Goal: Task Accomplishment & Management: Manage account settings

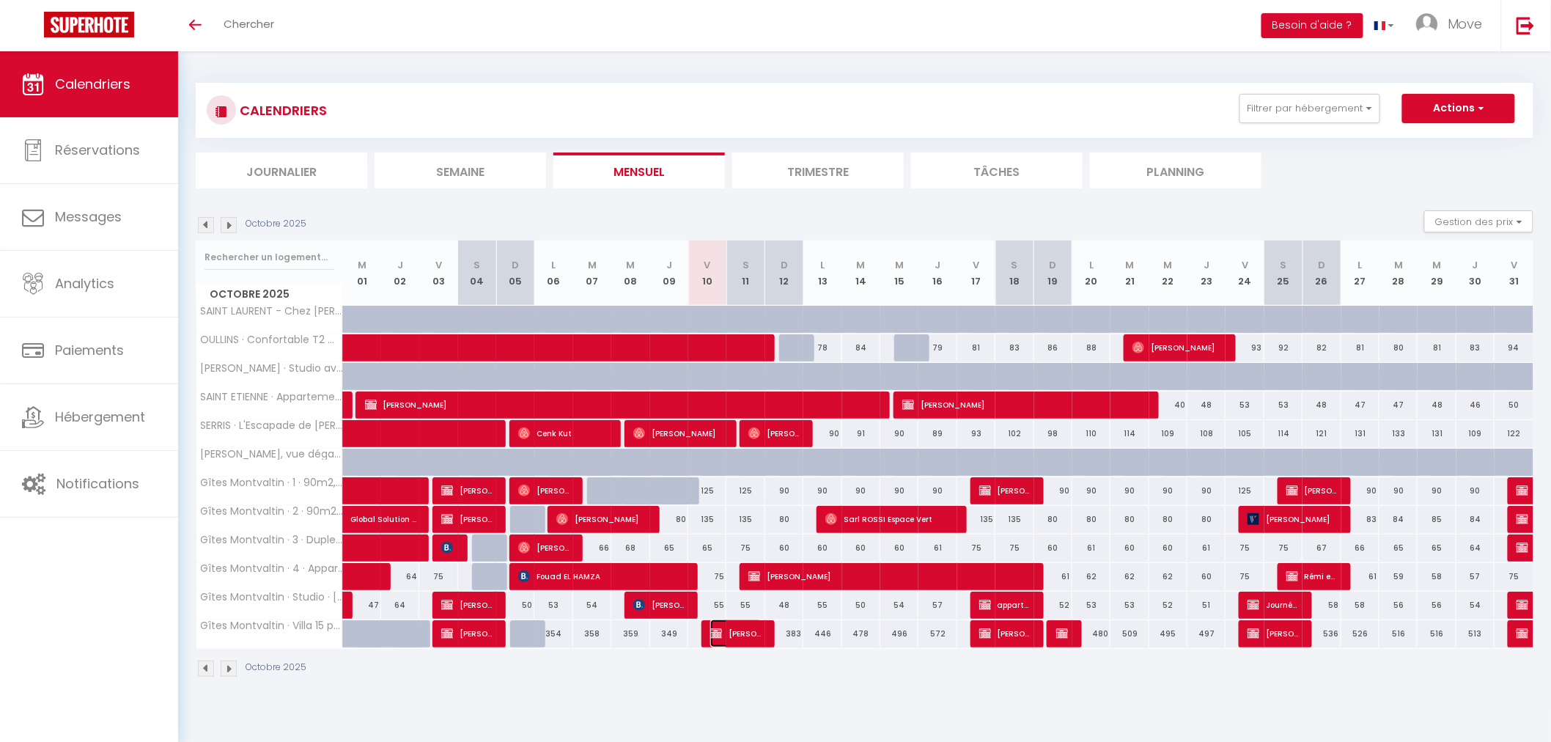
click at [743, 632] on span "[PERSON_NAME]" at bounding box center [736, 633] width 52 height 28
select select "OK"
select select "KO"
select select "0"
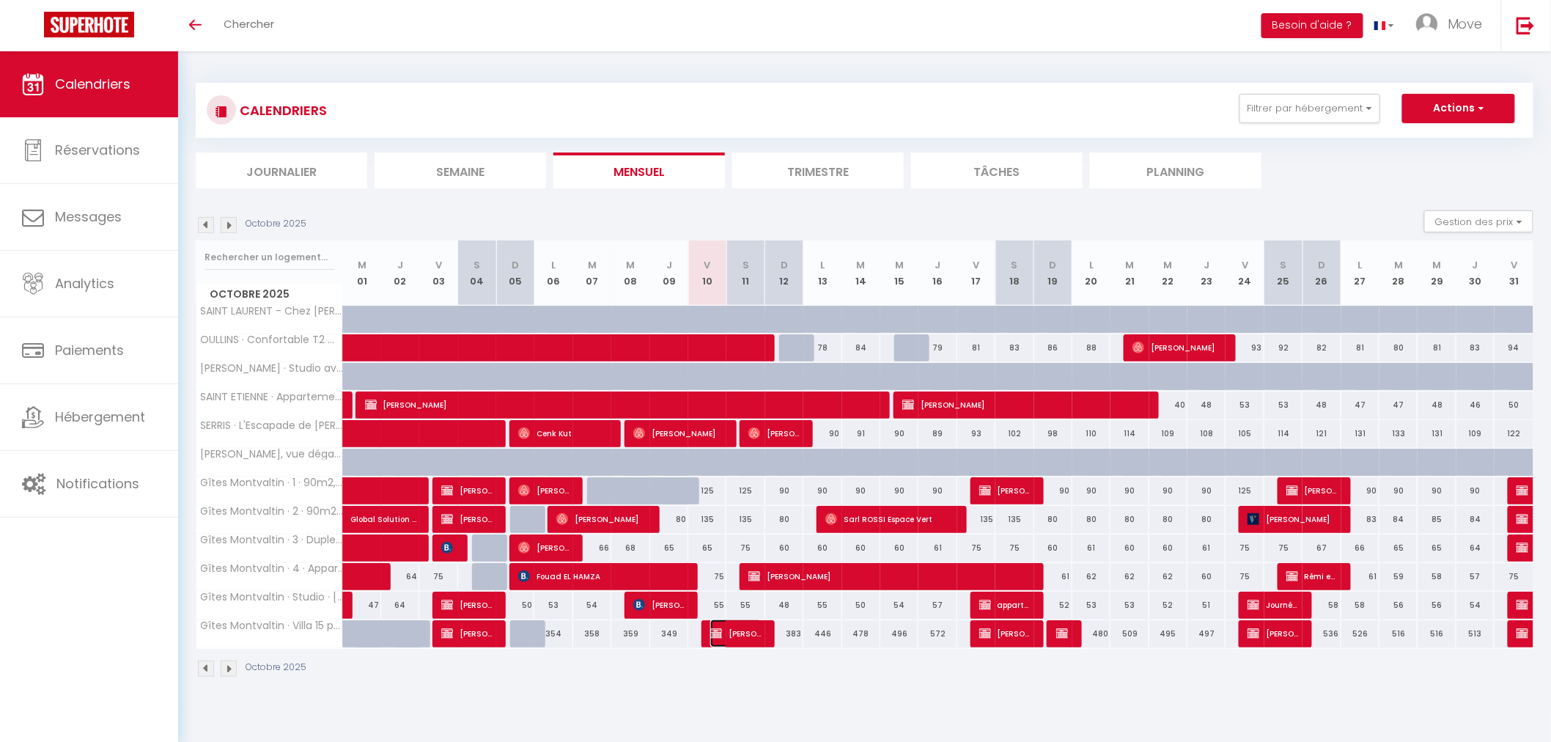
select select "1"
select select
select select "52603"
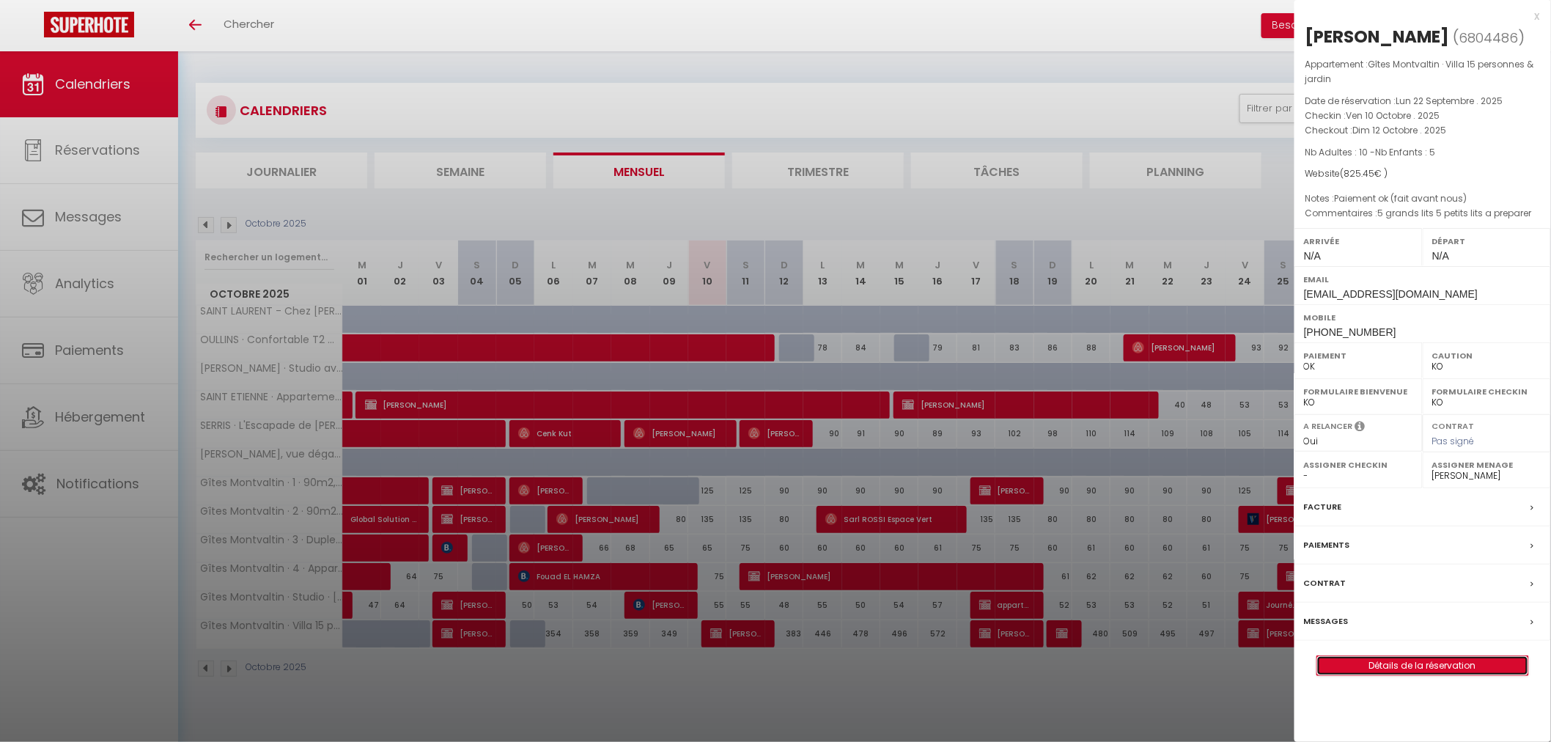
click at [1381, 664] on link "Détails de la réservation" at bounding box center [1422, 665] width 211 height 19
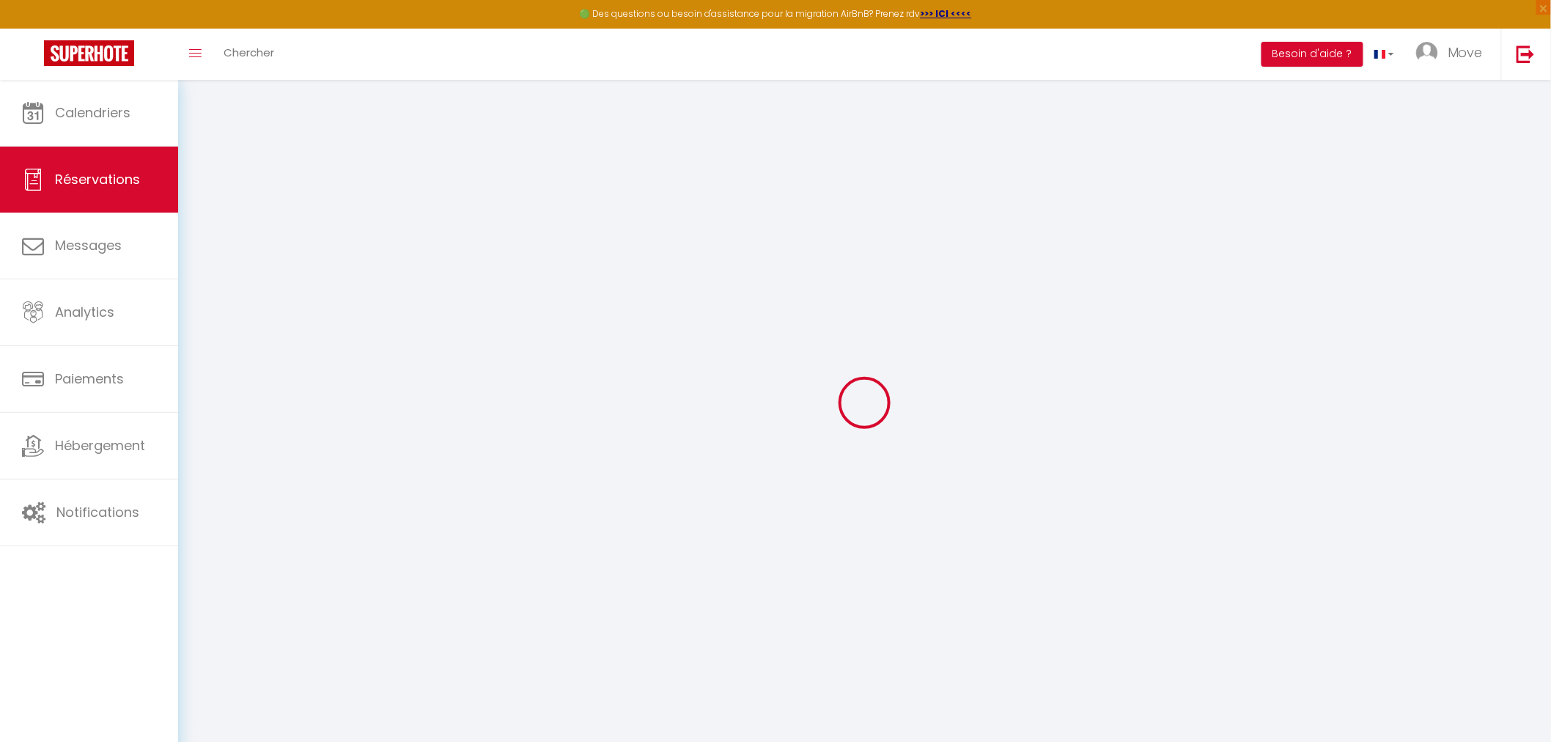
select select
checkbox input "false"
select select
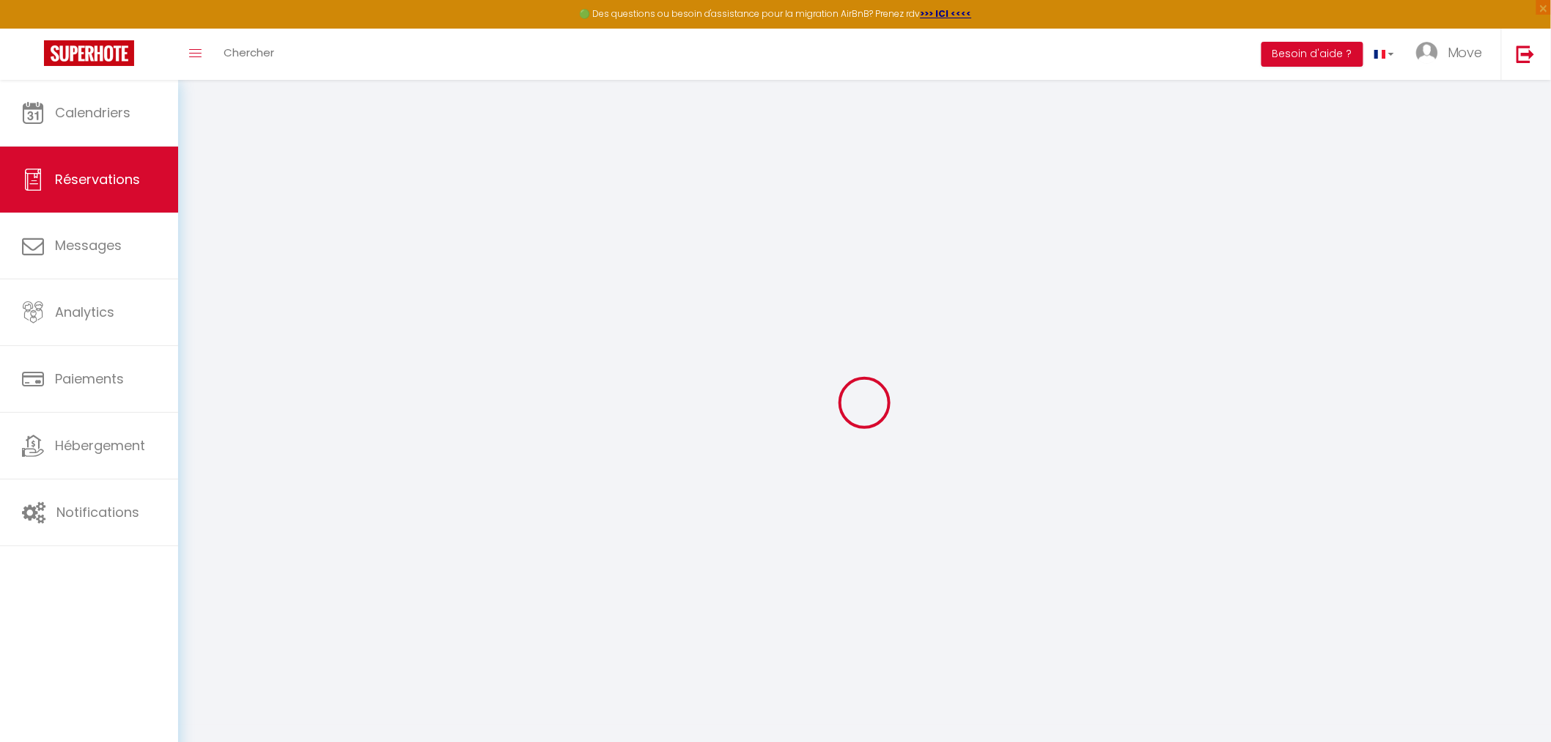
checkbox input "false"
type textarea "5 grands lits 5 petits lits a preparer"
type textarea "Paiement ok (fait avant nous)"
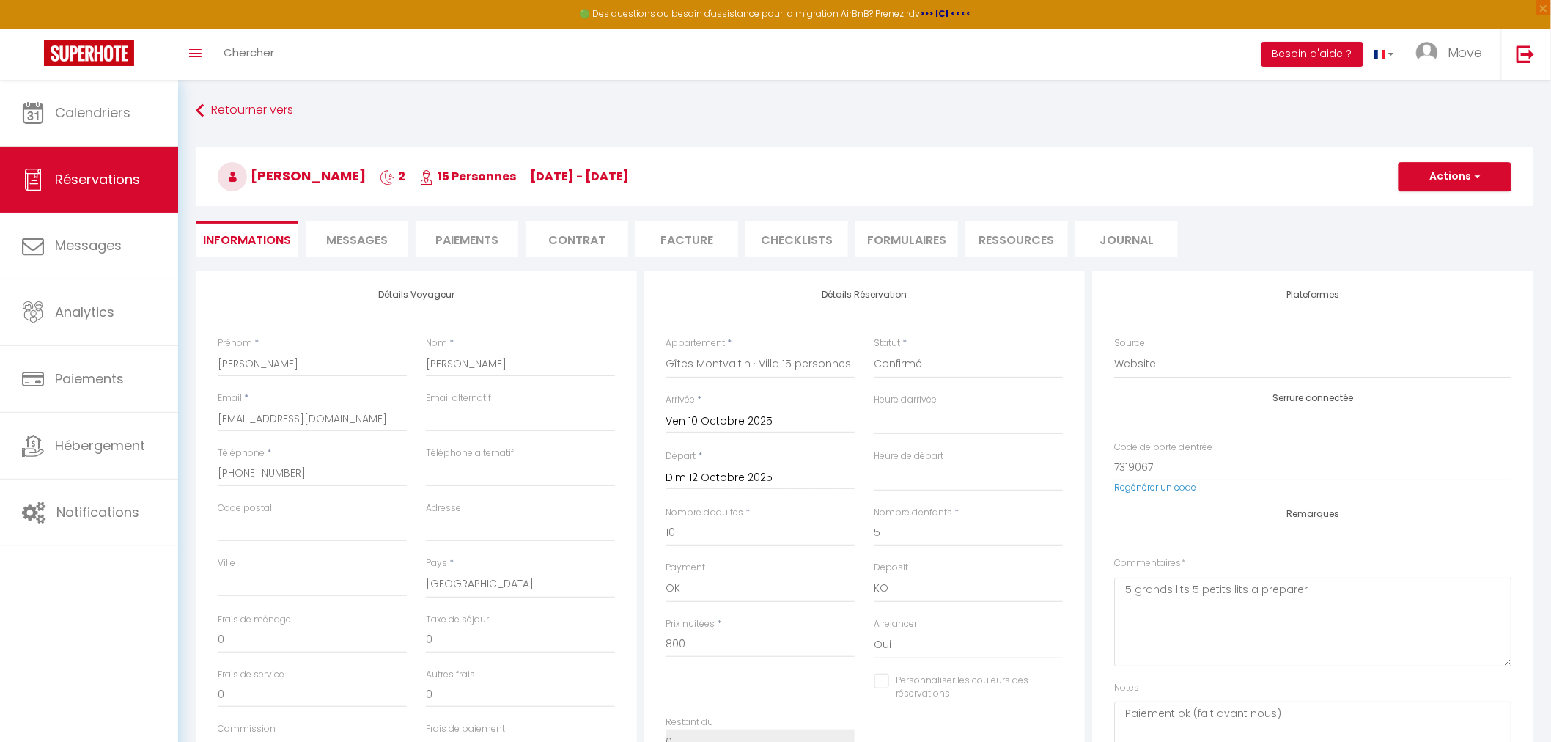
type input "25.45"
select select
checkbox input "false"
select select
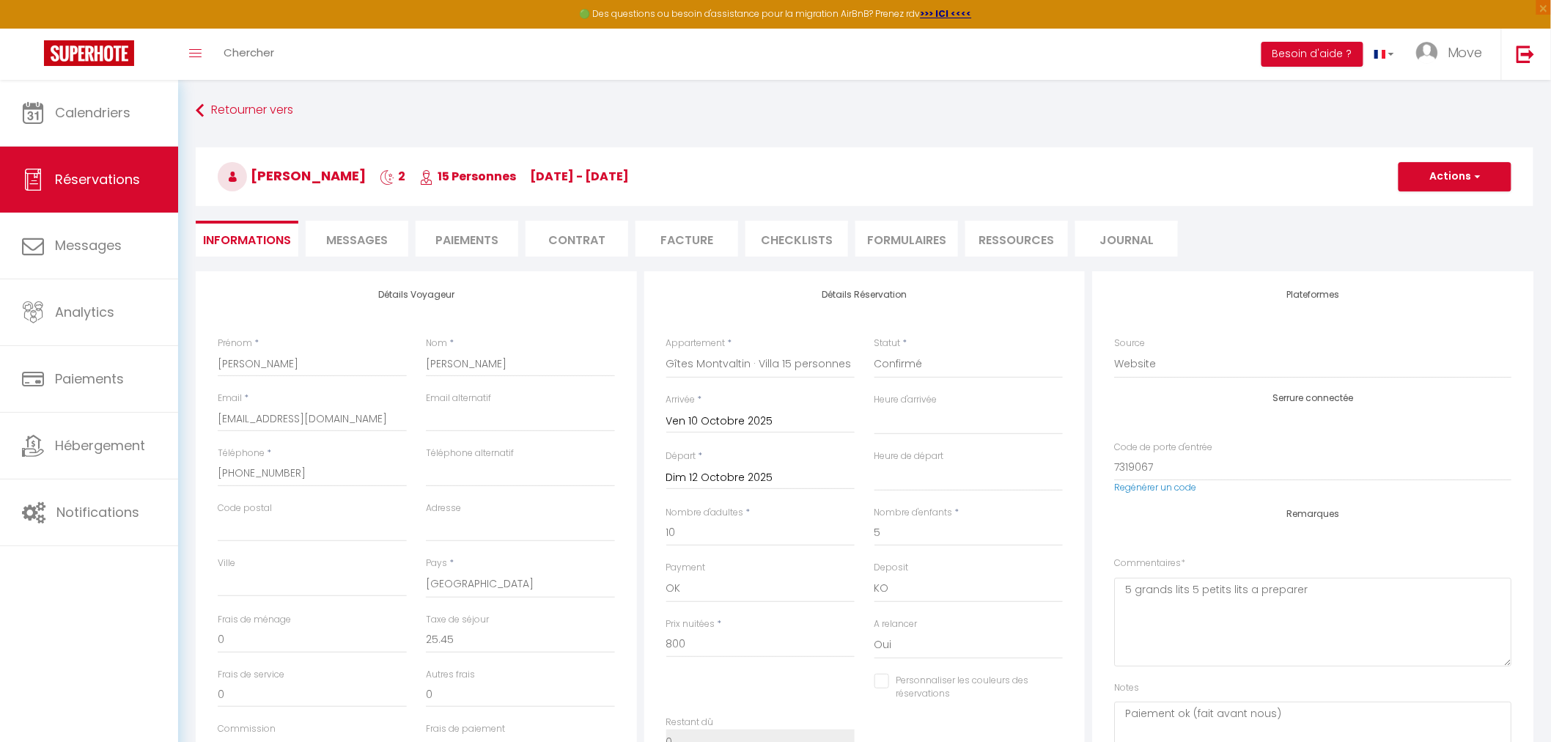
select select
click at [369, 237] on span "Messages" at bounding box center [357, 240] width 62 height 17
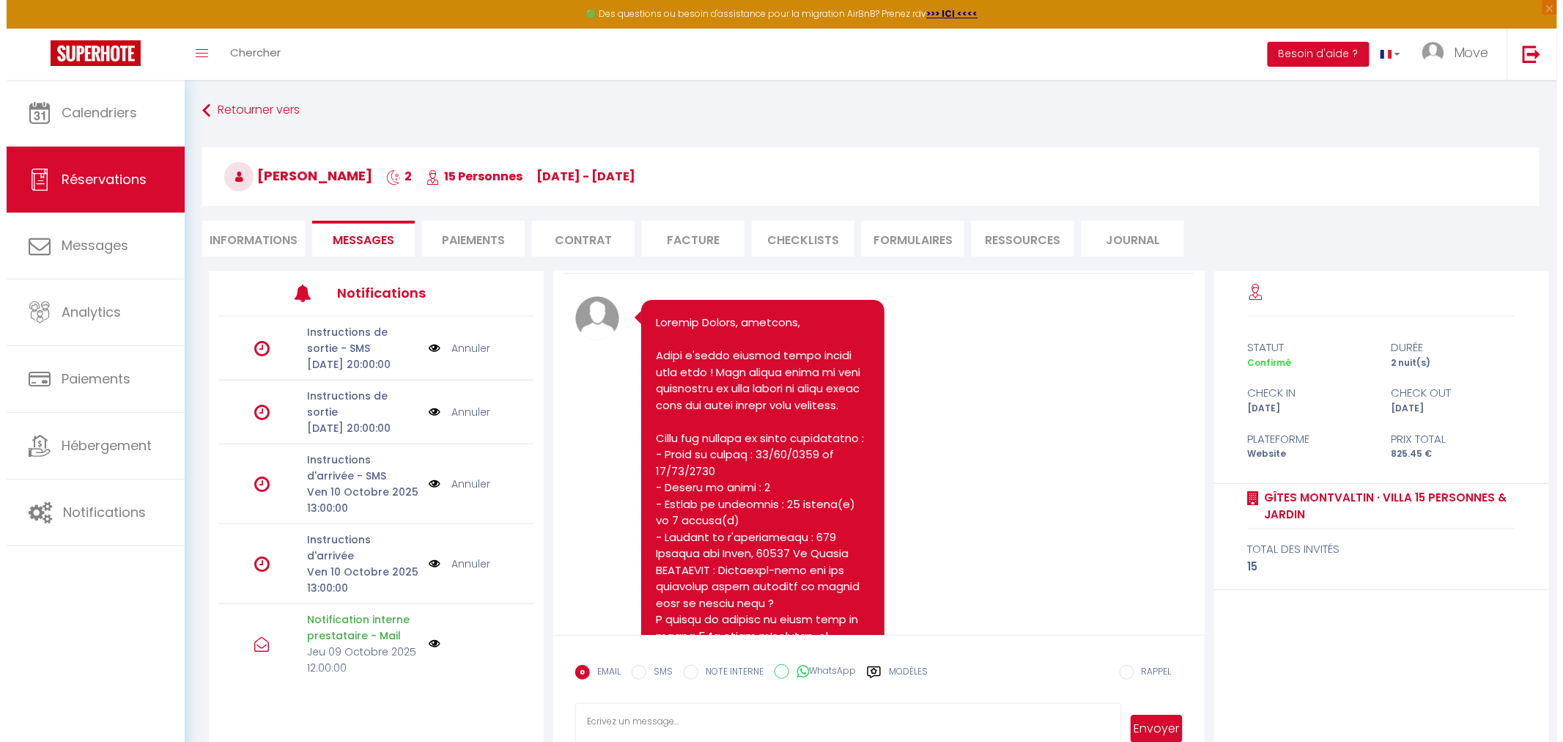
scroll to position [81, 0]
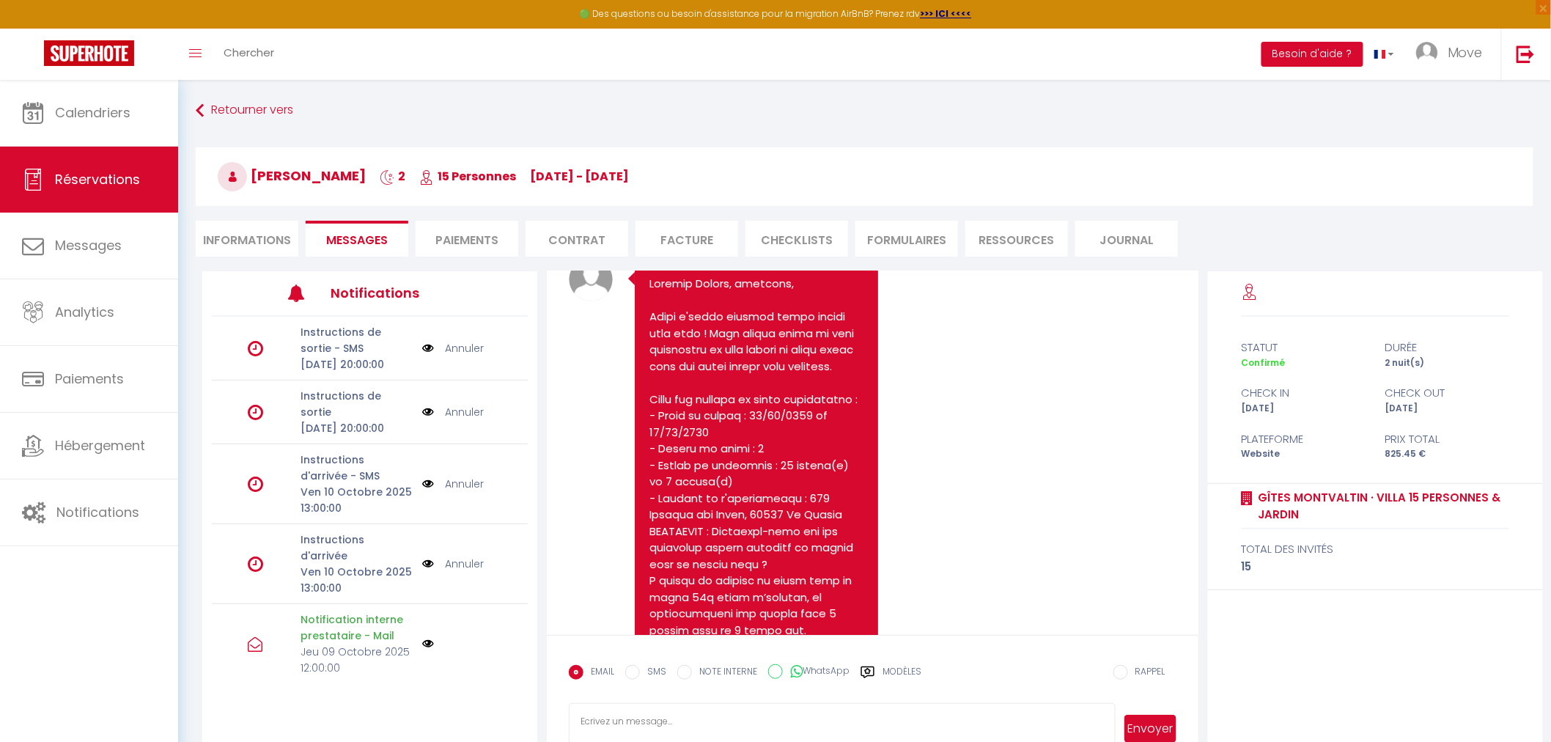
click at [422, 572] on img at bounding box center [428, 563] width 12 height 16
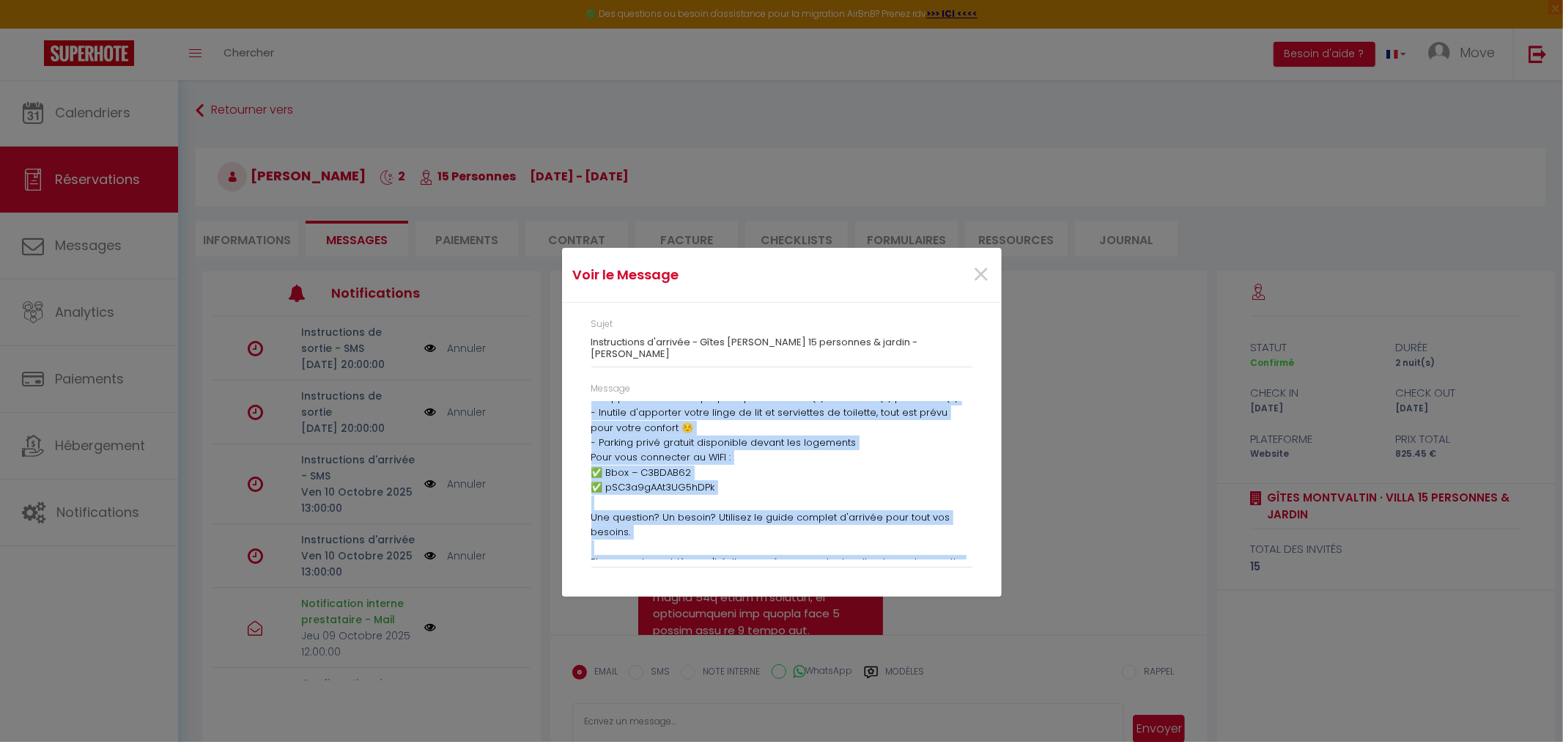
scroll to position [336, 0]
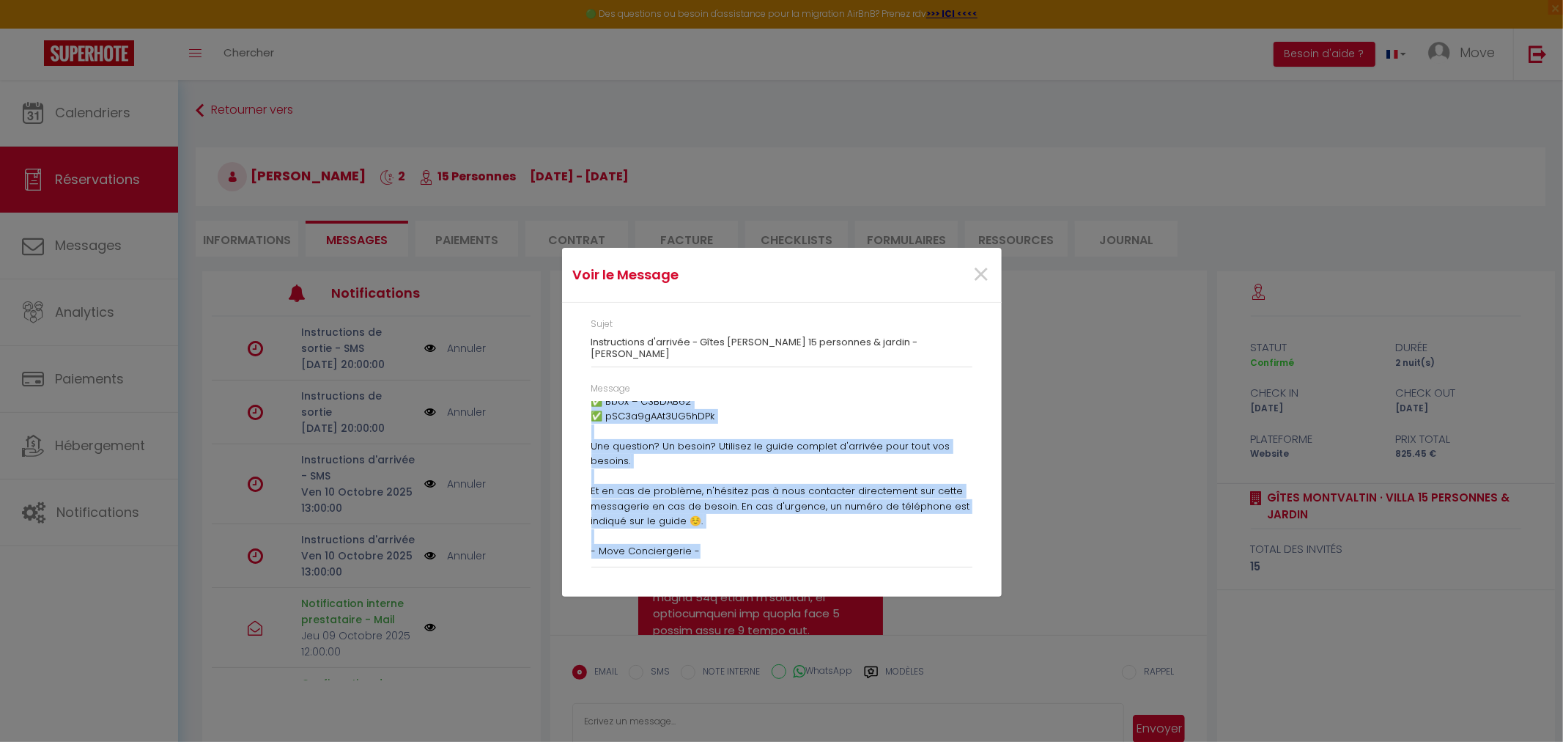
drag, startPoint x: 591, startPoint y: 407, endPoint x: 913, endPoint y: 547, distance: 351.1
click at [913, 547] on div "Bonjour [PERSON_NAME], Votre séjour commence [DATE] ! Merci encore de nous avoi…" at bounding box center [781, 480] width 381 height 158
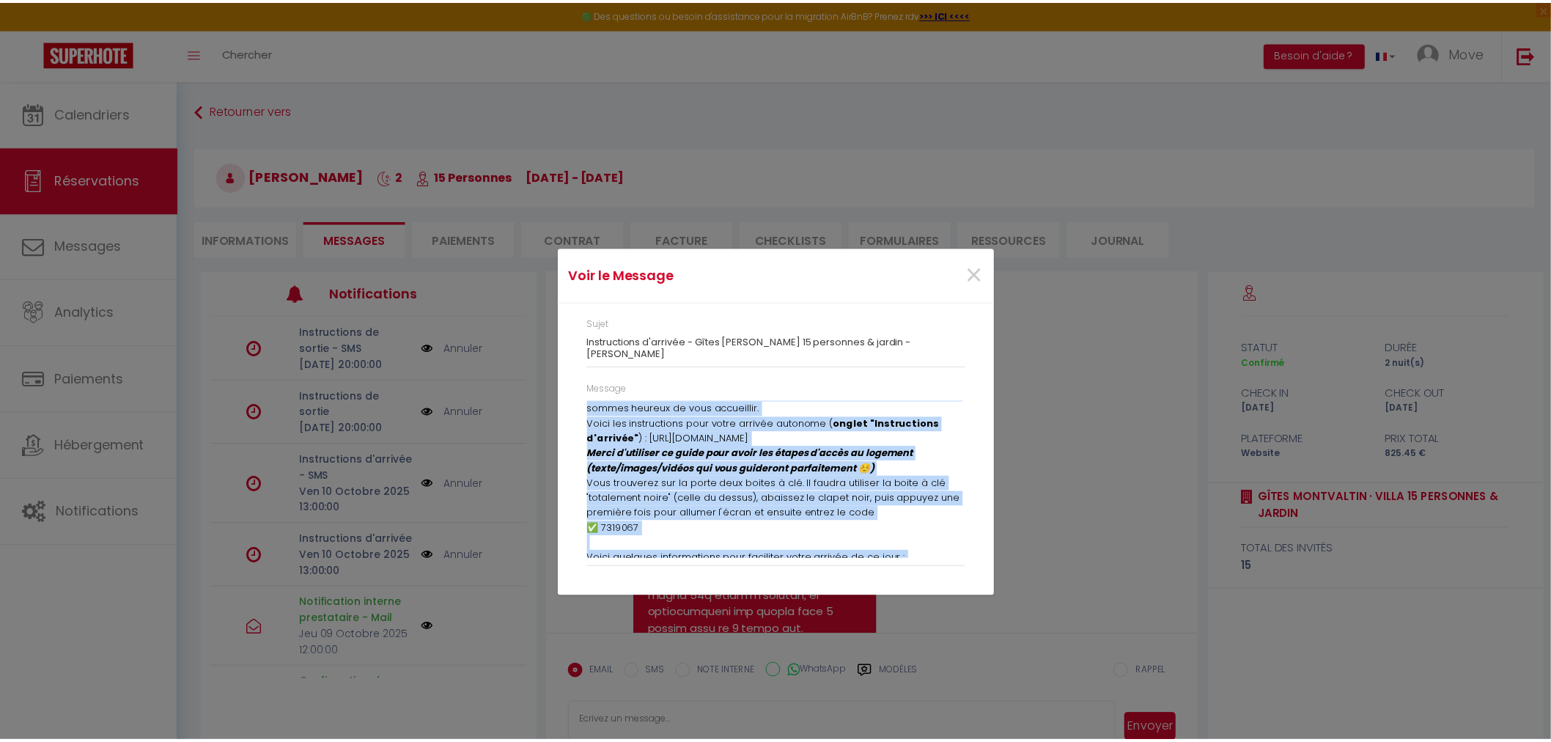
scroll to position [0, 0]
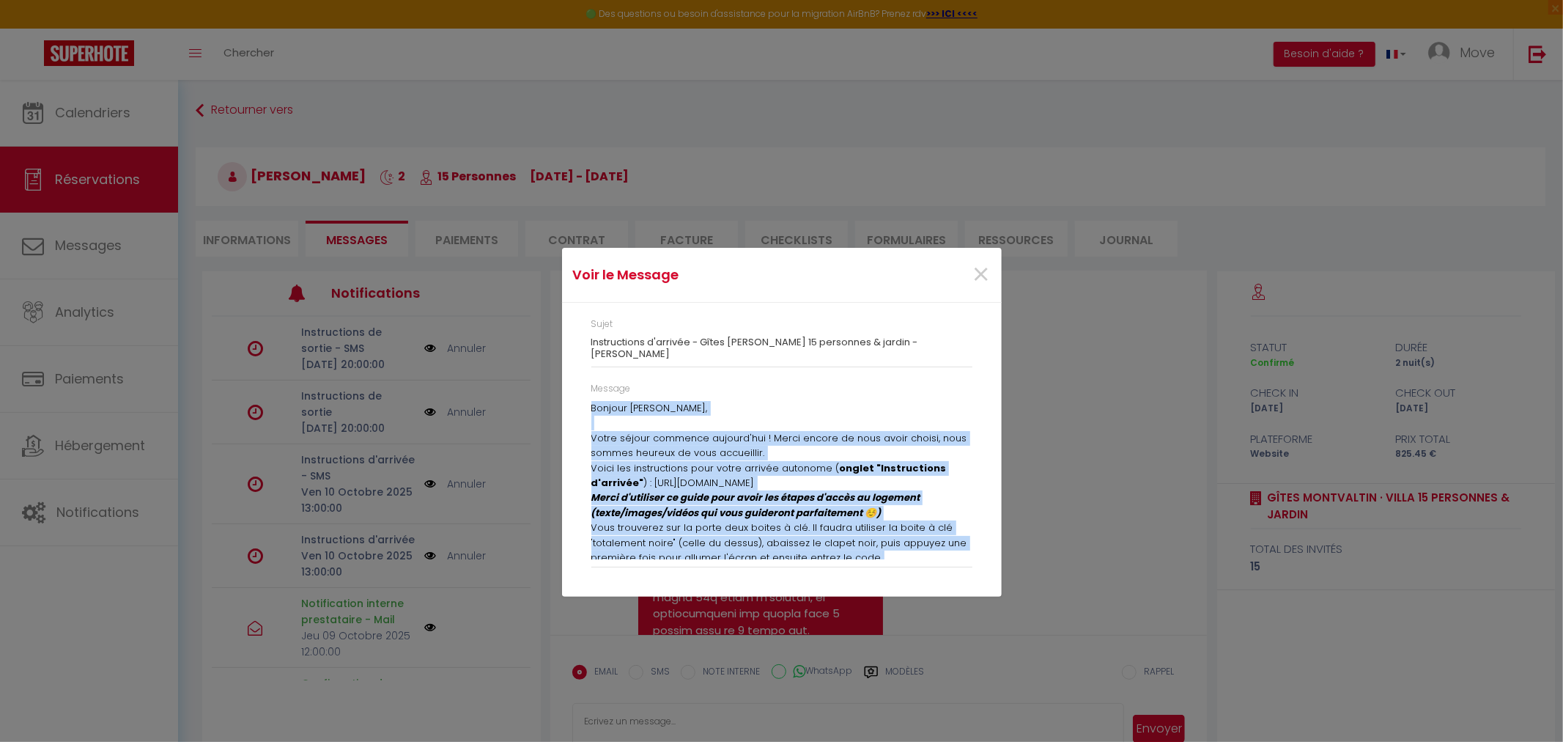
click at [731, 453] on p "Bonjour [PERSON_NAME], Votre séjour commence [DATE] ! Merci encore de nous avoi…" at bounding box center [781, 431] width 381 height 60
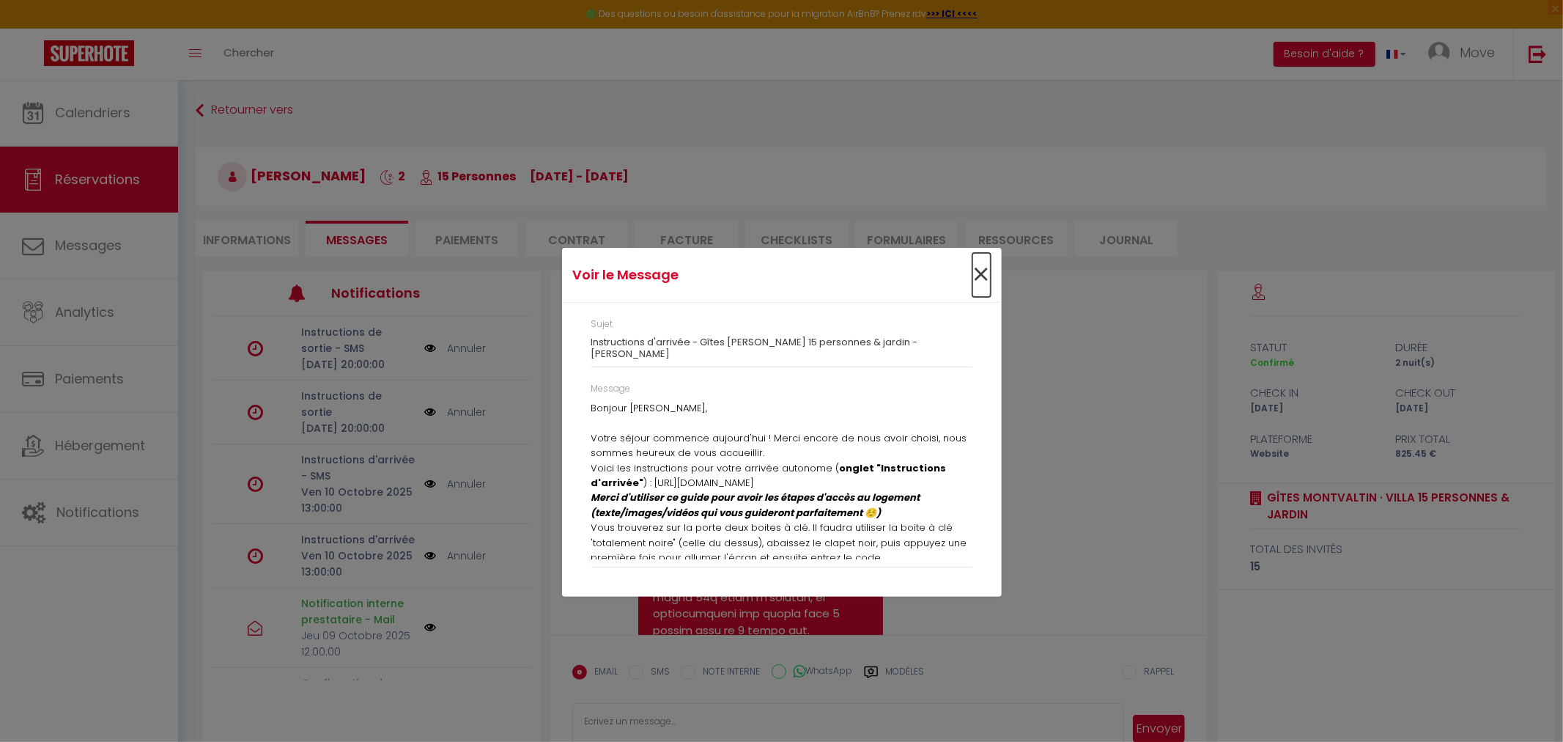
click at [978, 274] on span "×" at bounding box center [981, 275] width 18 height 44
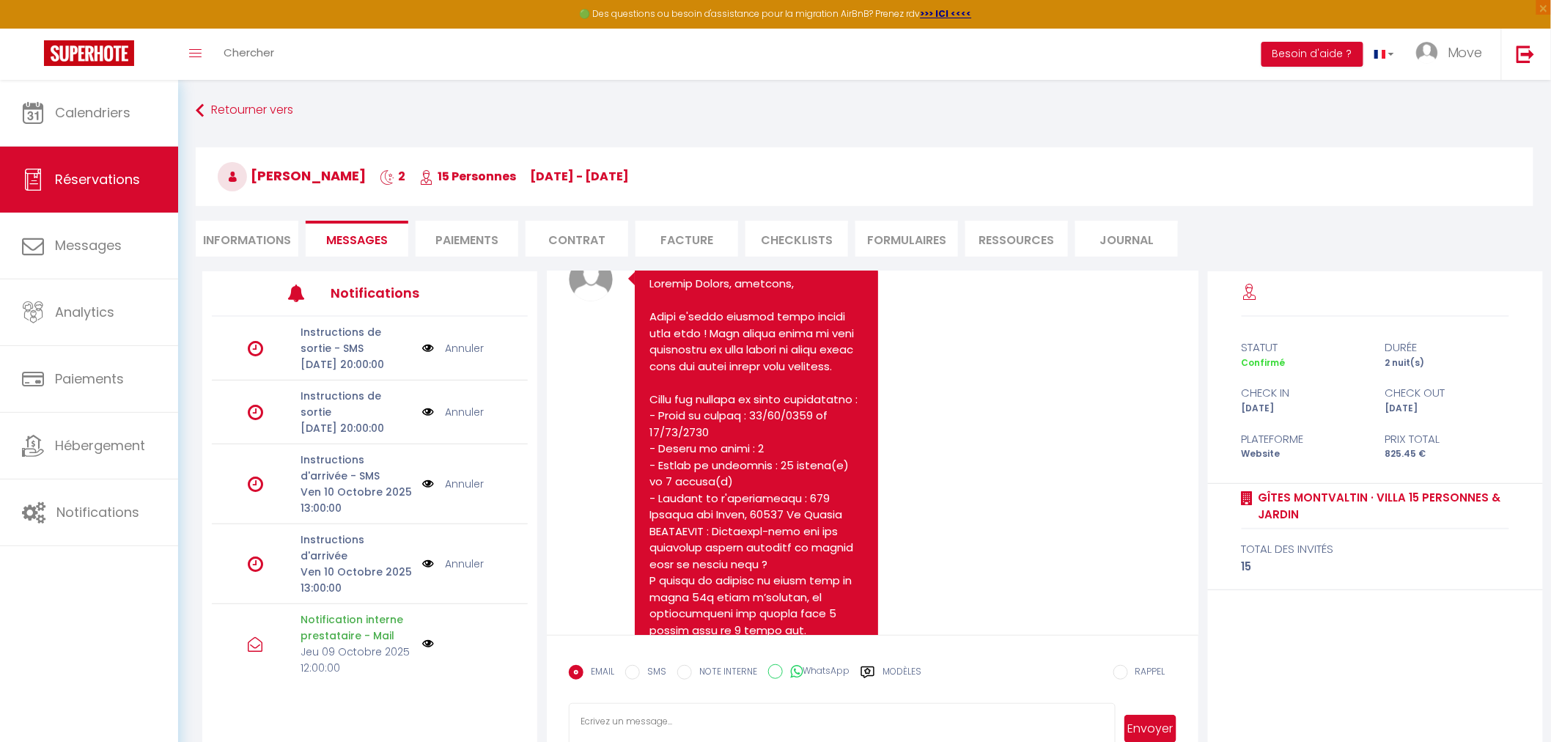
click at [884, 665] on label "Modèles" at bounding box center [901, 678] width 39 height 26
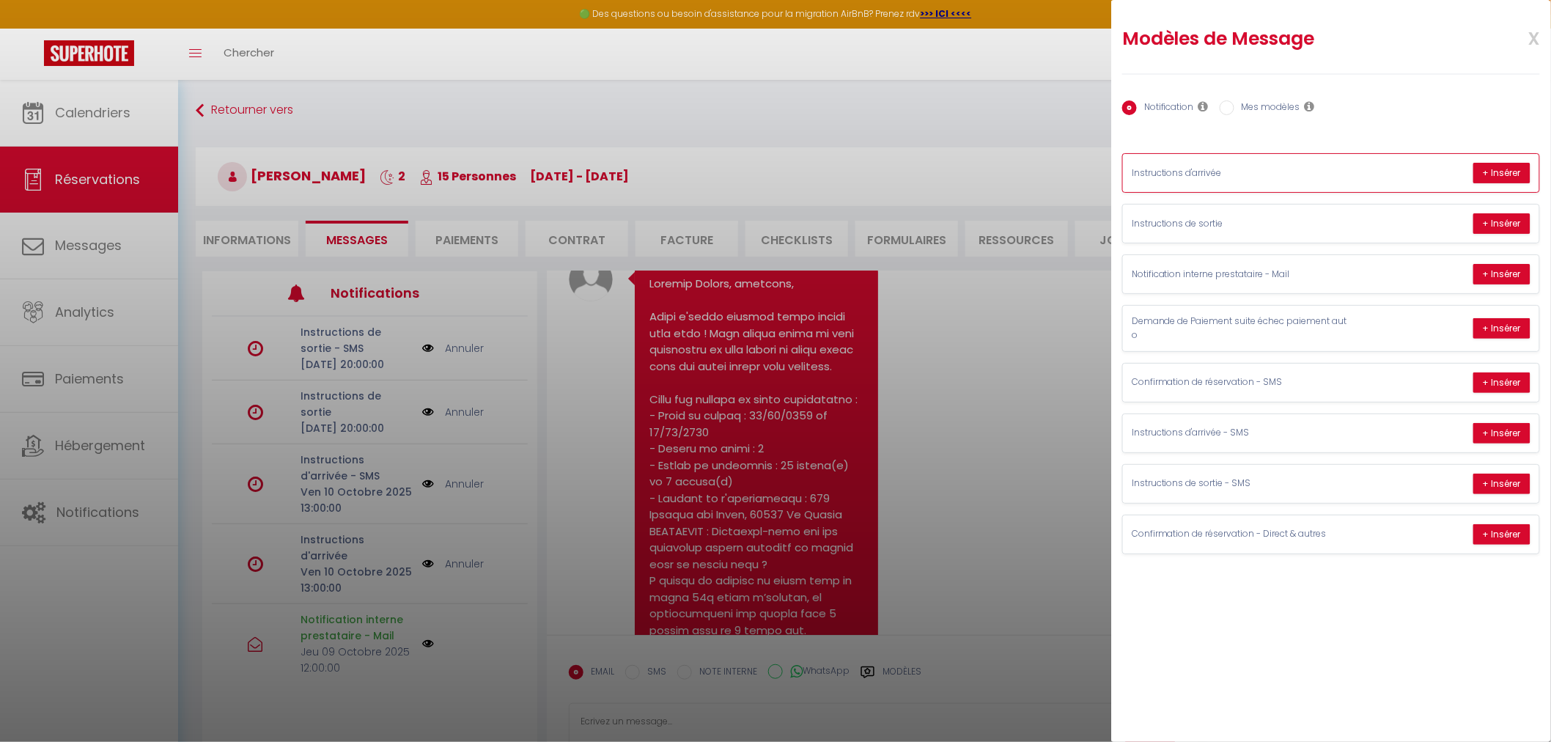
click at [1238, 177] on p "Instructions d'arrivée" at bounding box center [1241, 173] width 220 height 14
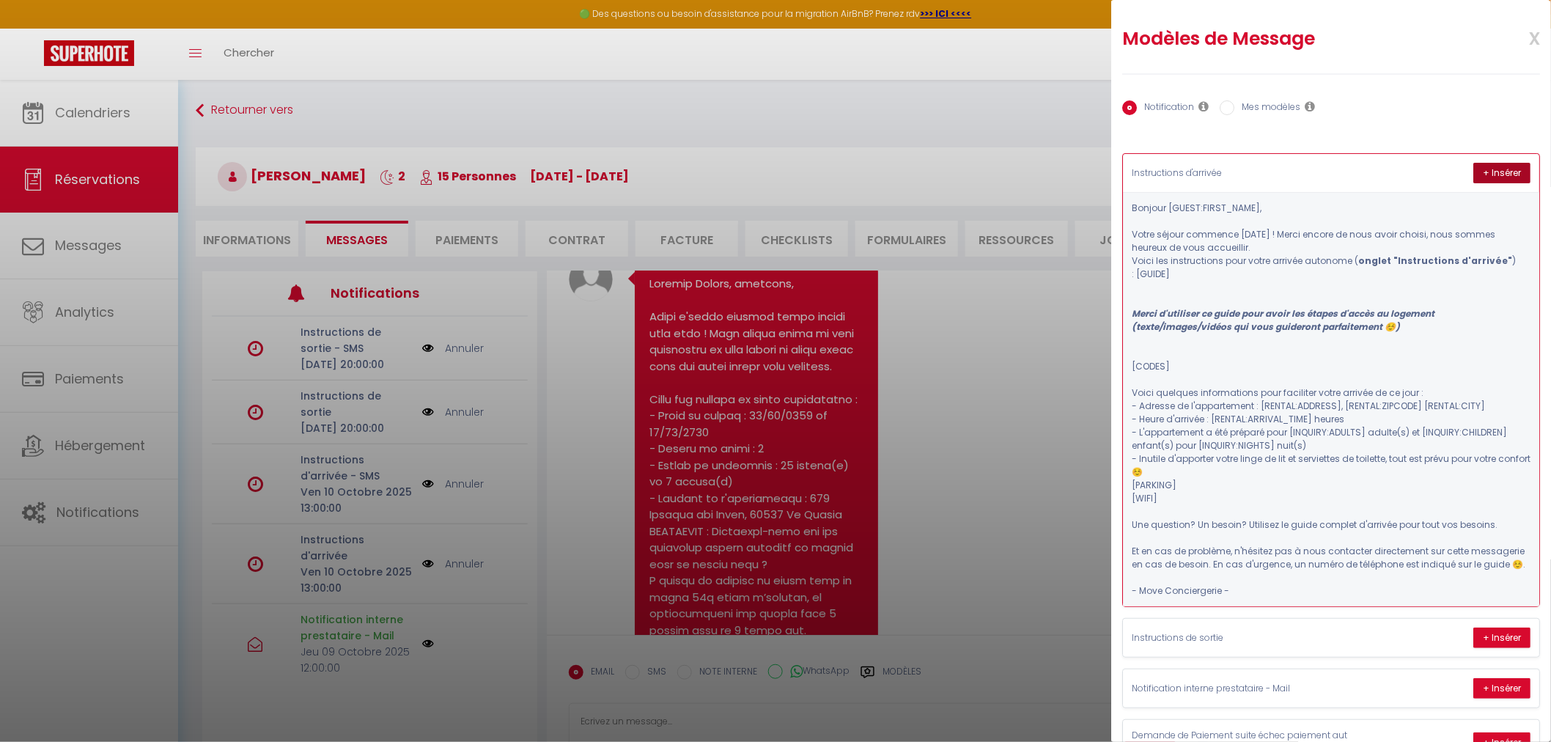
click at [1486, 182] on button "+ Insérer" at bounding box center [1501, 173] width 57 height 21
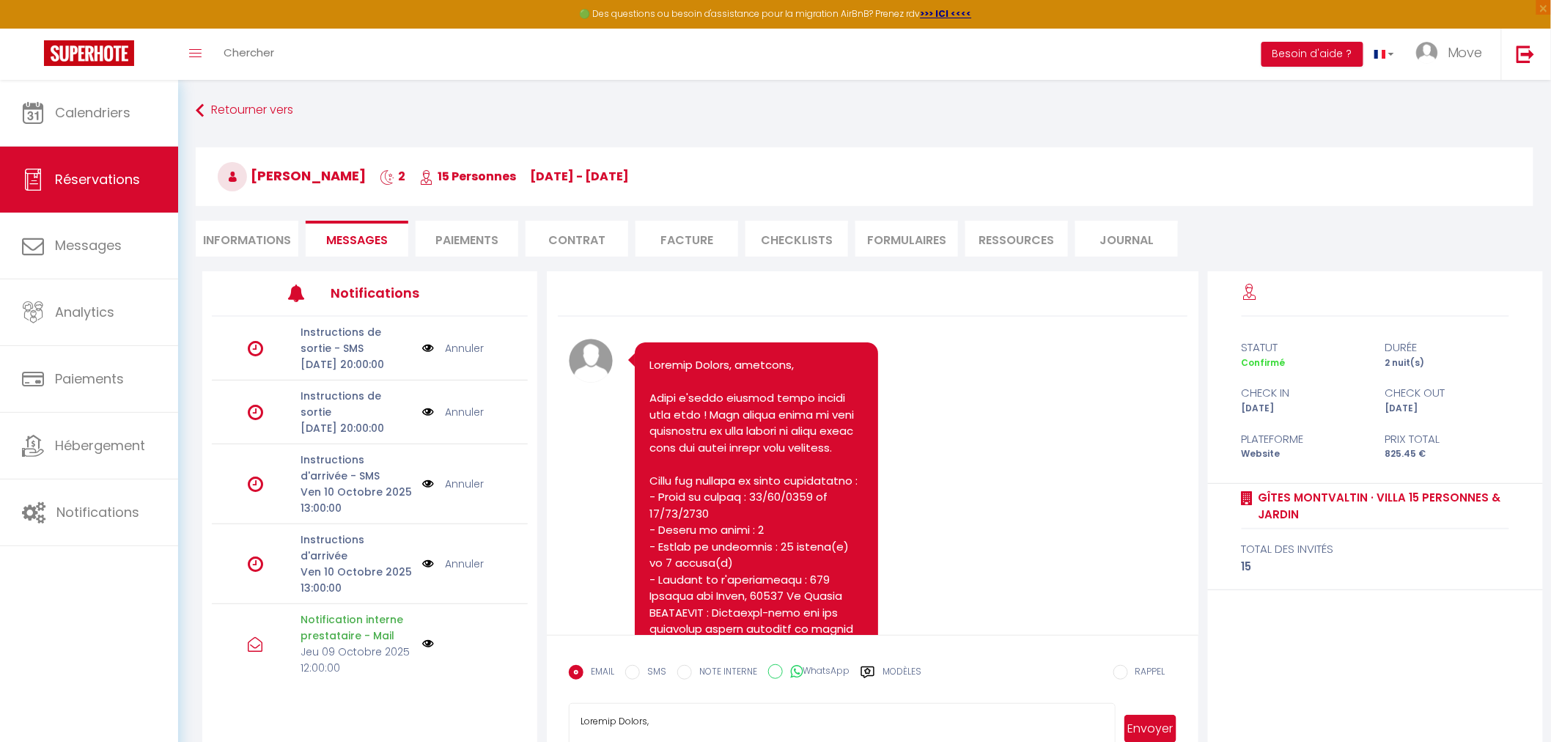
click at [422, 572] on img at bounding box center [428, 563] width 12 height 16
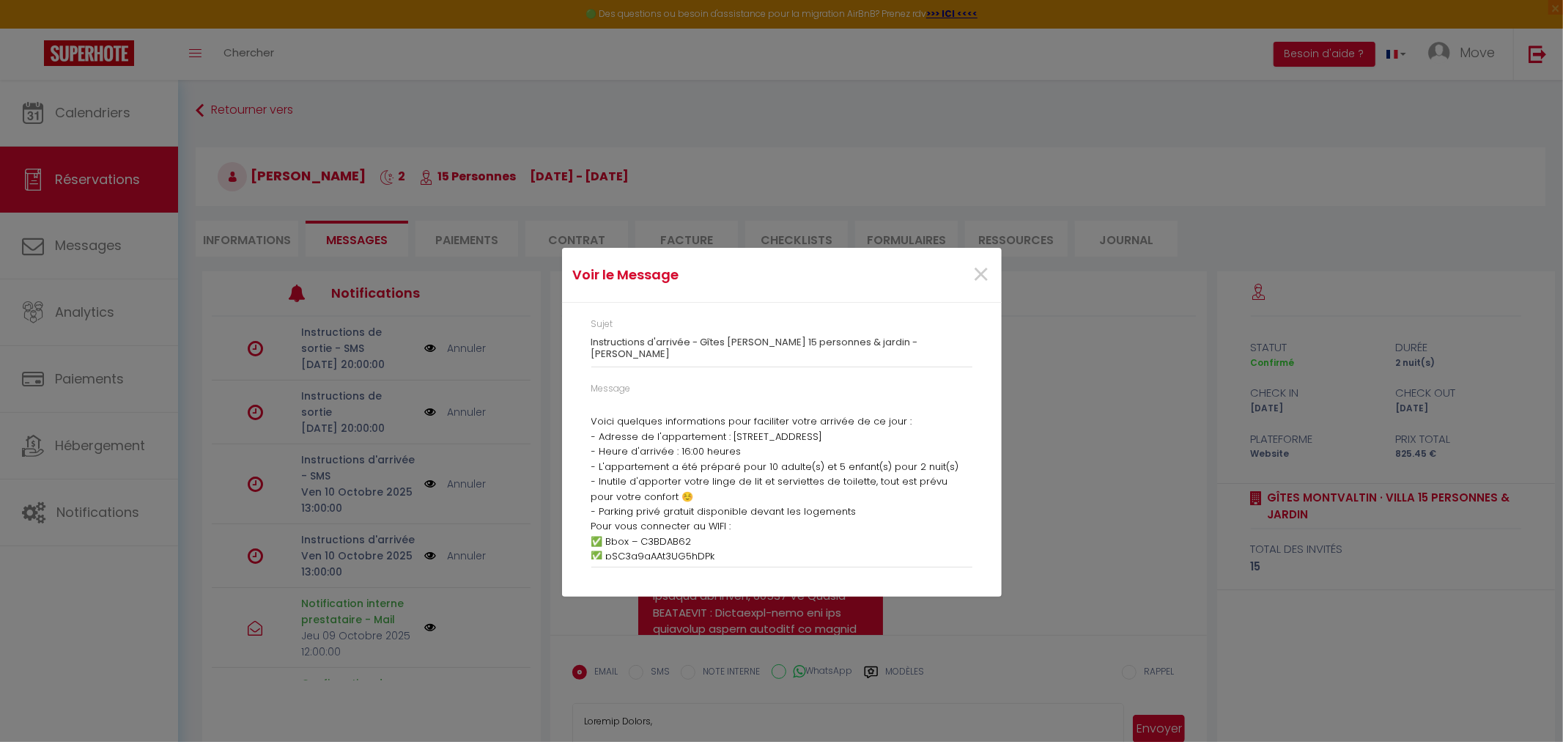
scroll to position [188, 0]
click at [730, 456] on p "- Adresse de l'appartement : [STREET_ADDRESS] - Heure d'arrivée : 16:00 heures …" at bounding box center [781, 490] width 381 height 135
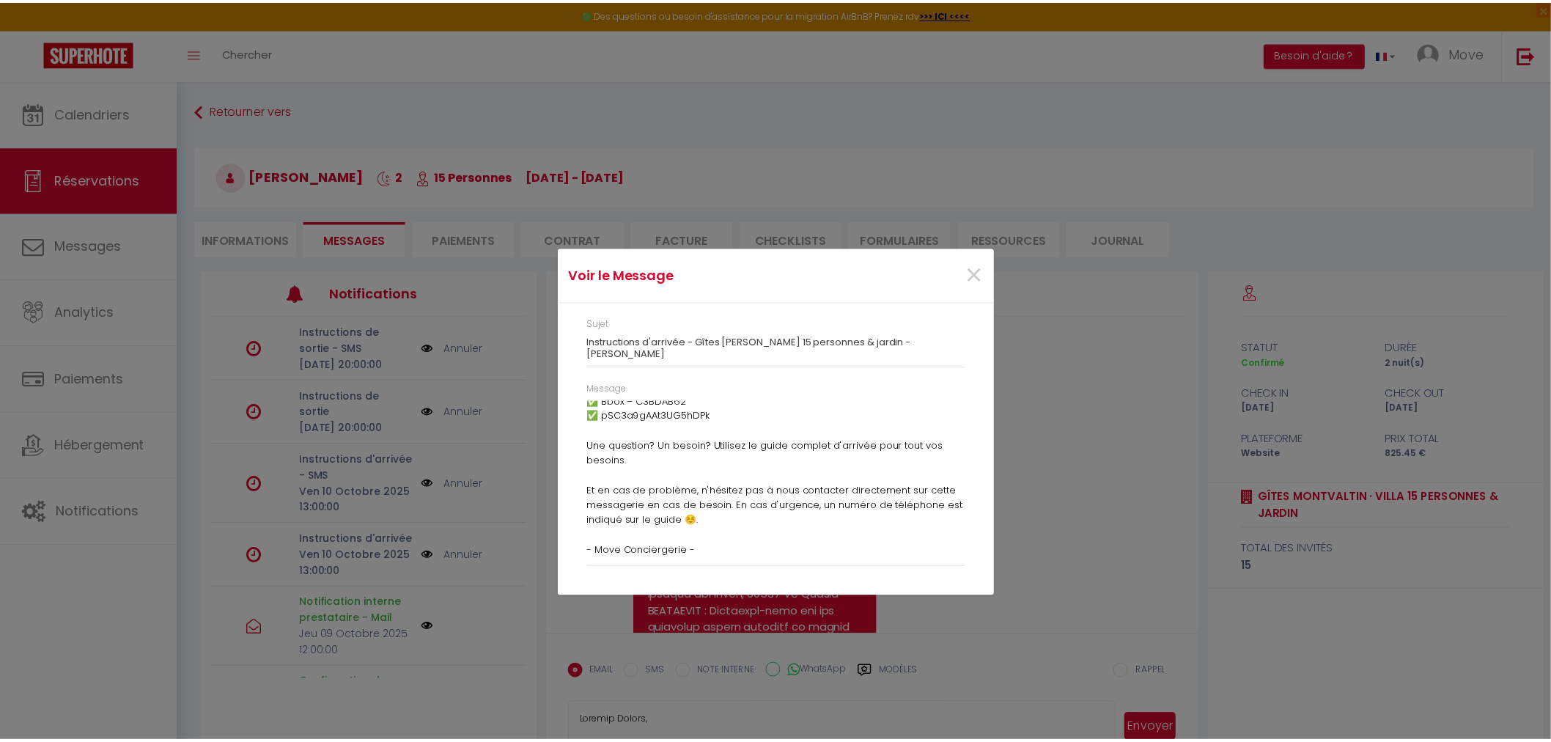
scroll to position [335, 0]
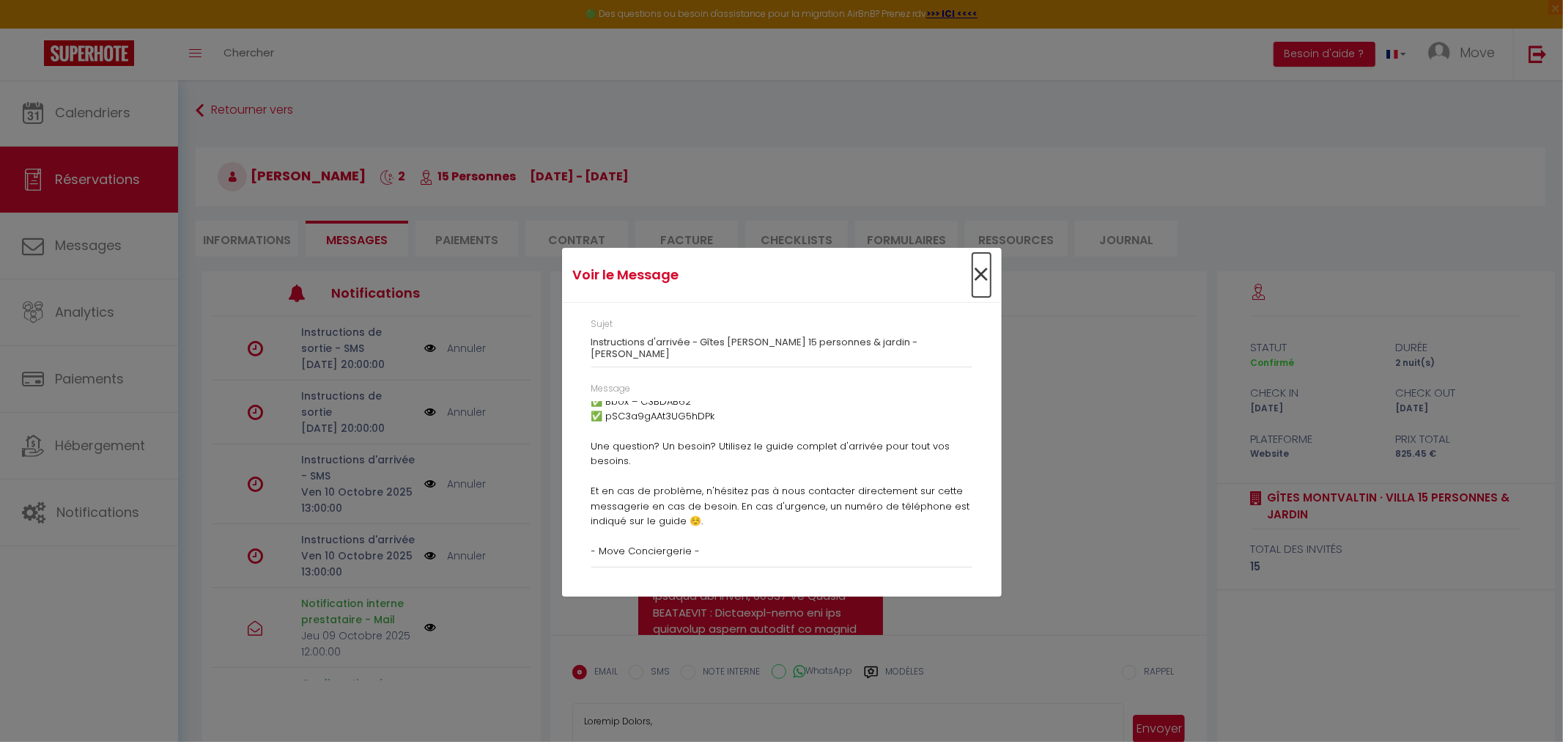
click at [975, 279] on span "×" at bounding box center [981, 275] width 18 height 44
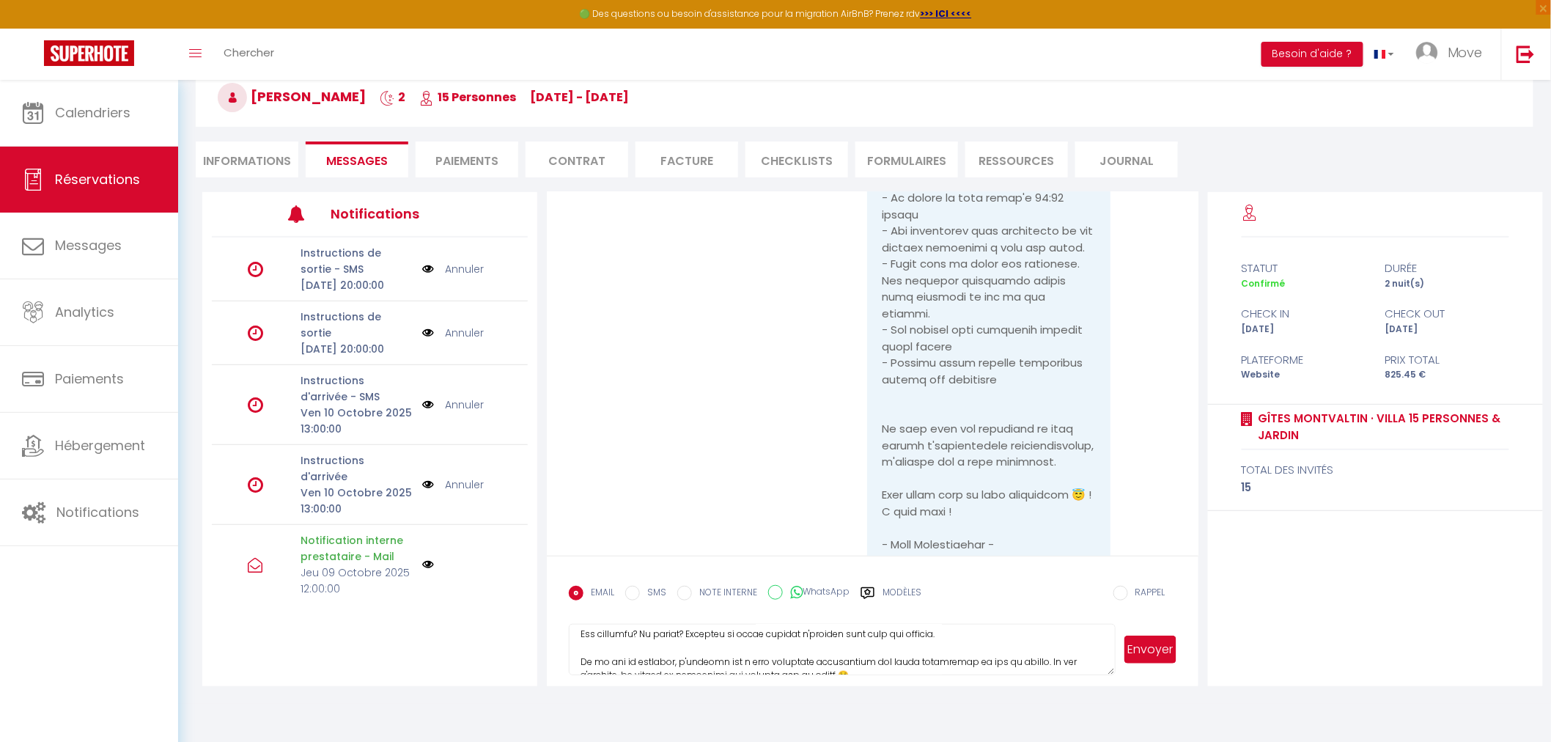
scroll to position [414, 0]
drag, startPoint x: 581, startPoint y: 635, endPoint x: 905, endPoint y: 780, distance: 354.6
click at [905, 662] on html "🟢 Des questions ou besoin d'assistance pour la migration AirBnB? Prenez rdv >>>…" at bounding box center [775, 292] width 1551 height 742
drag, startPoint x: 693, startPoint y: 656, endPoint x: 522, endPoint y: 536, distance: 208.8
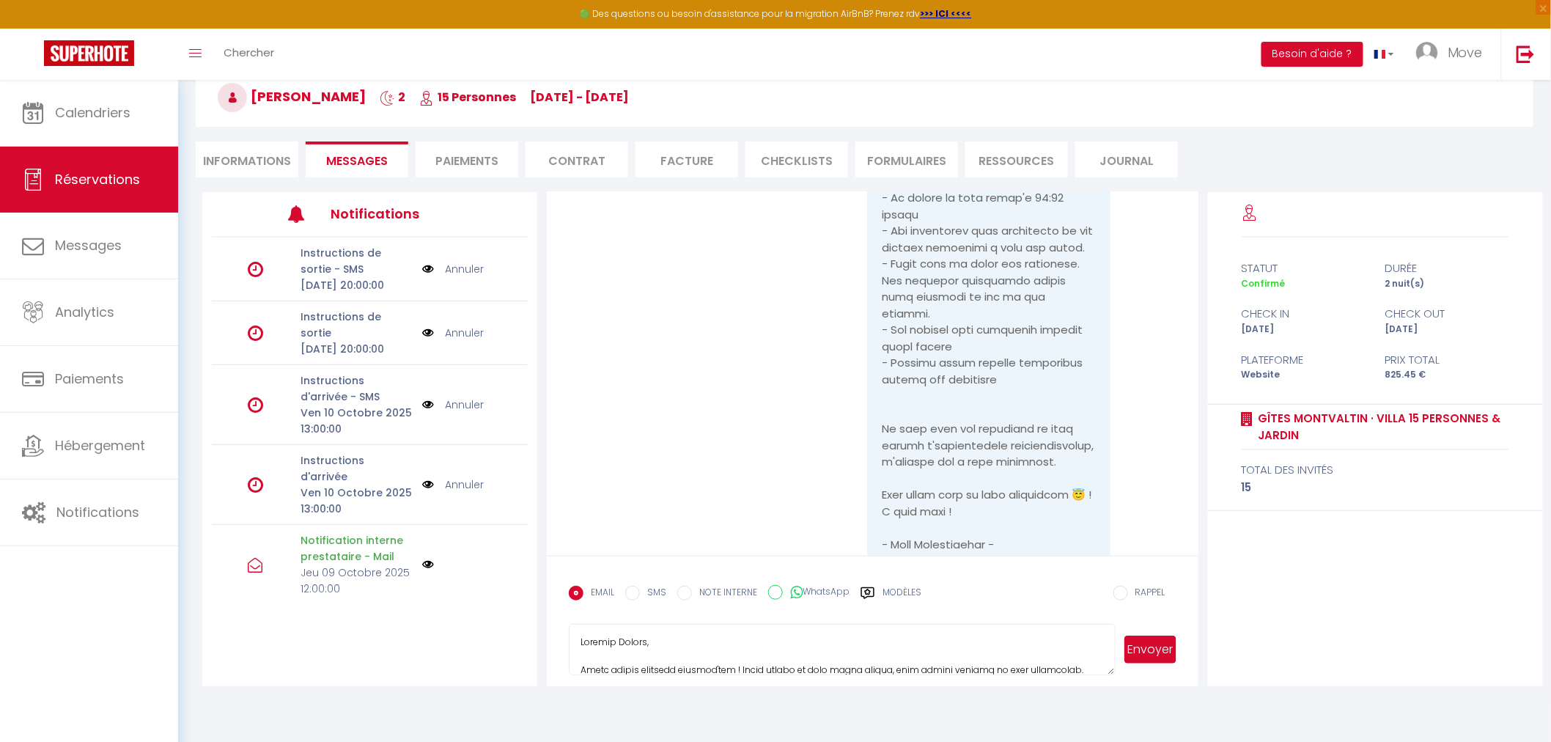
click at [522, 536] on div "Notifications Instructions de sortie - SMS [PERSON_NAME][DATE] 20:00:00 Annuler…" at bounding box center [872, 439] width 1340 height 494
click at [748, 639] on textarea at bounding box center [842, 649] width 546 height 51
click at [621, 641] on textarea at bounding box center [842, 649] width 546 height 51
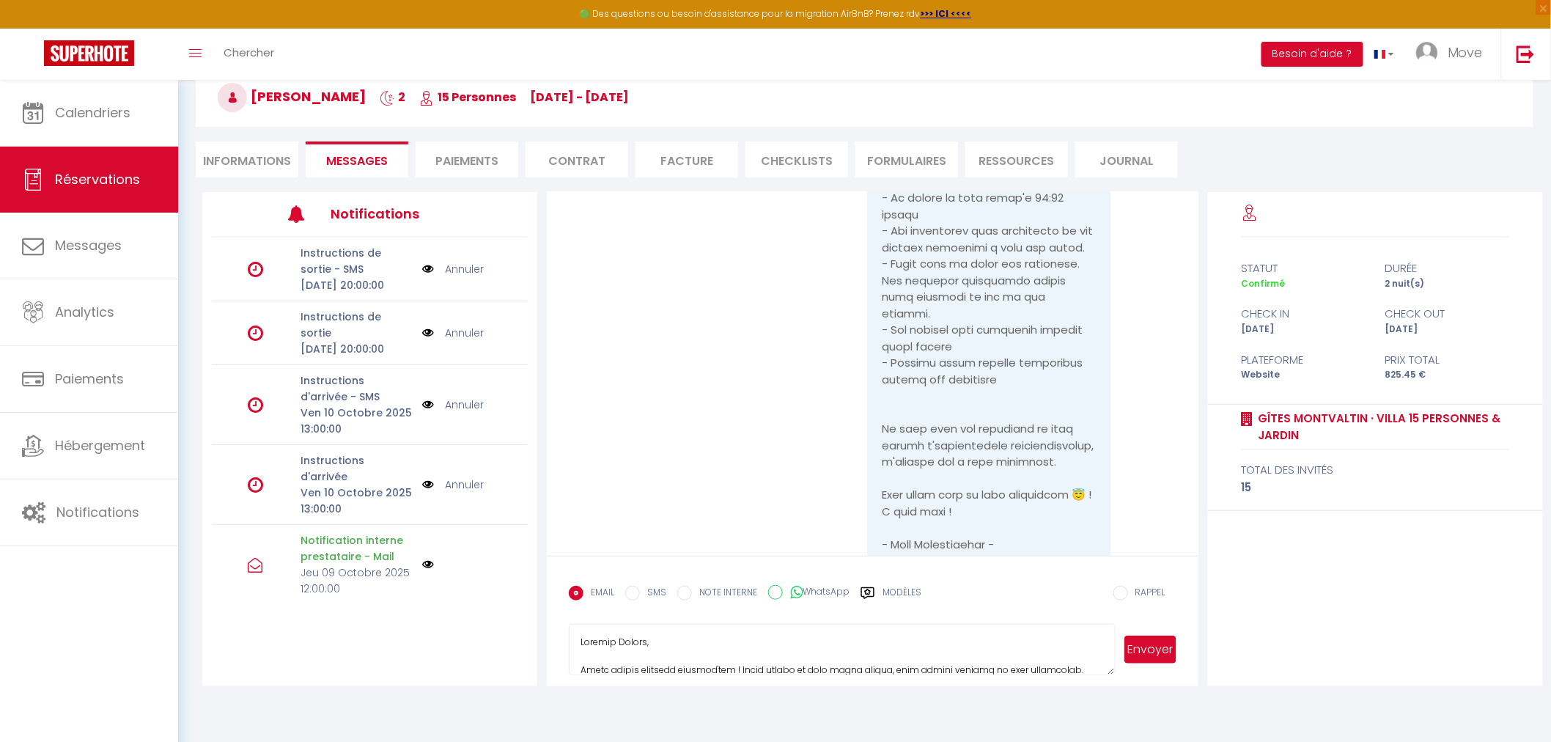
scroll to position [414, 0]
drag, startPoint x: 581, startPoint y: 643, endPoint x: 1147, endPoint y: 780, distance: 581.9
click at [1147, 662] on html "🟢 Des questions ou besoin d'assistance pour la migration AirBnB? Prenez rdv >>>…" at bounding box center [775, 292] width 1551 height 742
paste textarea "Lorem i'dolorsit am conse adip elits doe tempor i'utlab et dolorema (aliqu/enim…"
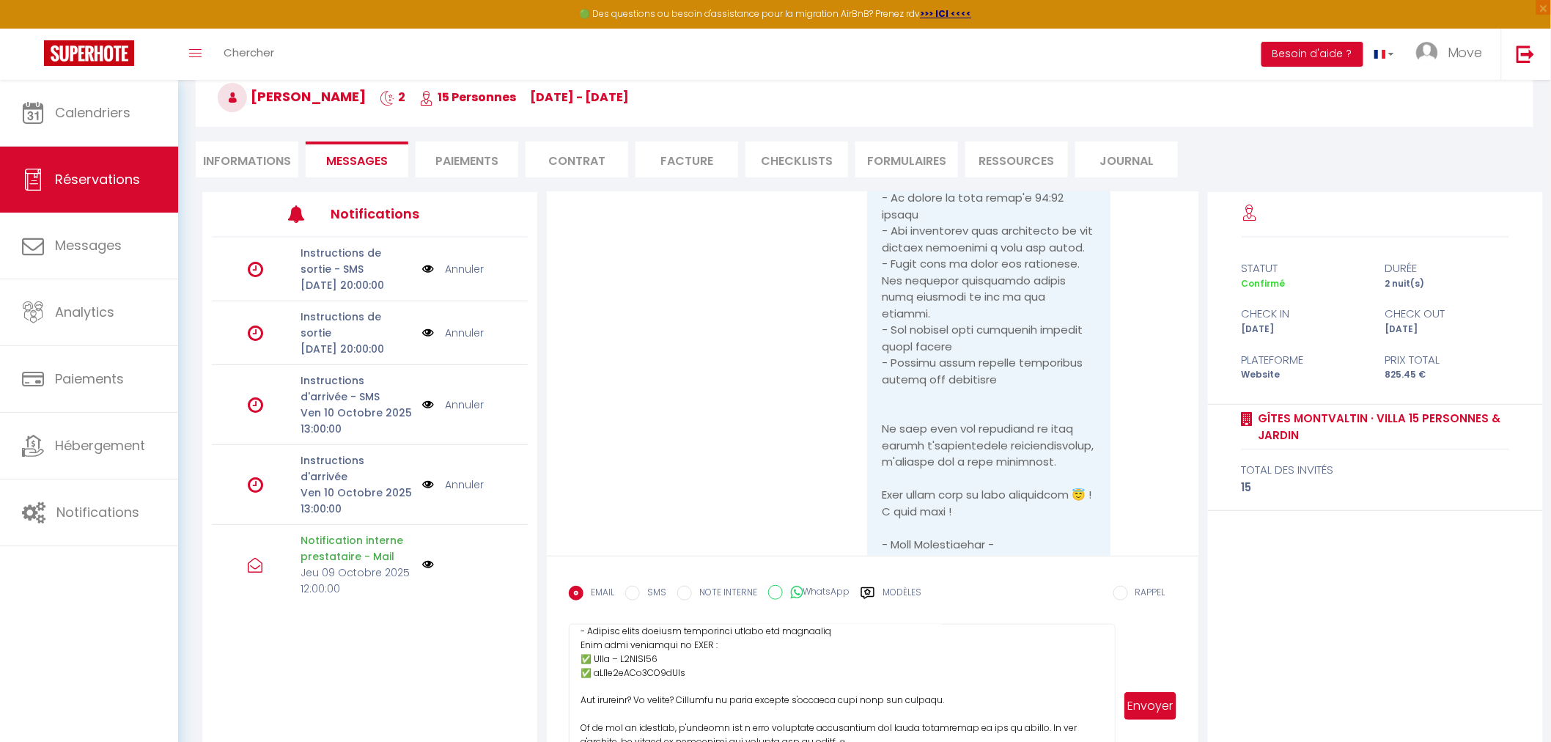
scroll to position [245, 0]
drag, startPoint x: 1108, startPoint y: 665, endPoint x: 1144, endPoint y: 780, distance: 119.8
click at [1144, 662] on html "🟢 Des questions ou besoin d'assistance pour la migration AirBnB? Prenez rdv >>>…" at bounding box center [775, 292] width 1551 height 742
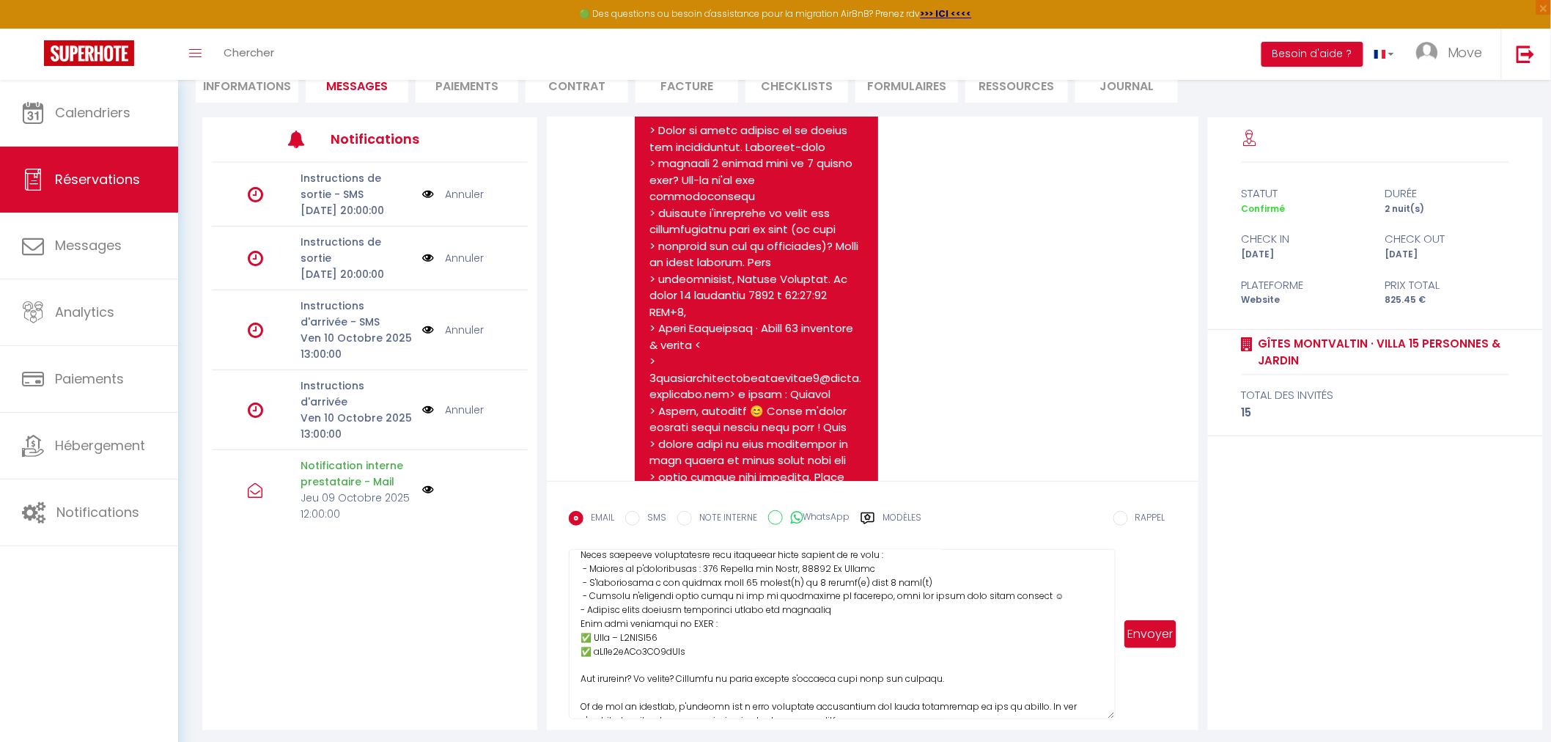
scroll to position [174, 0]
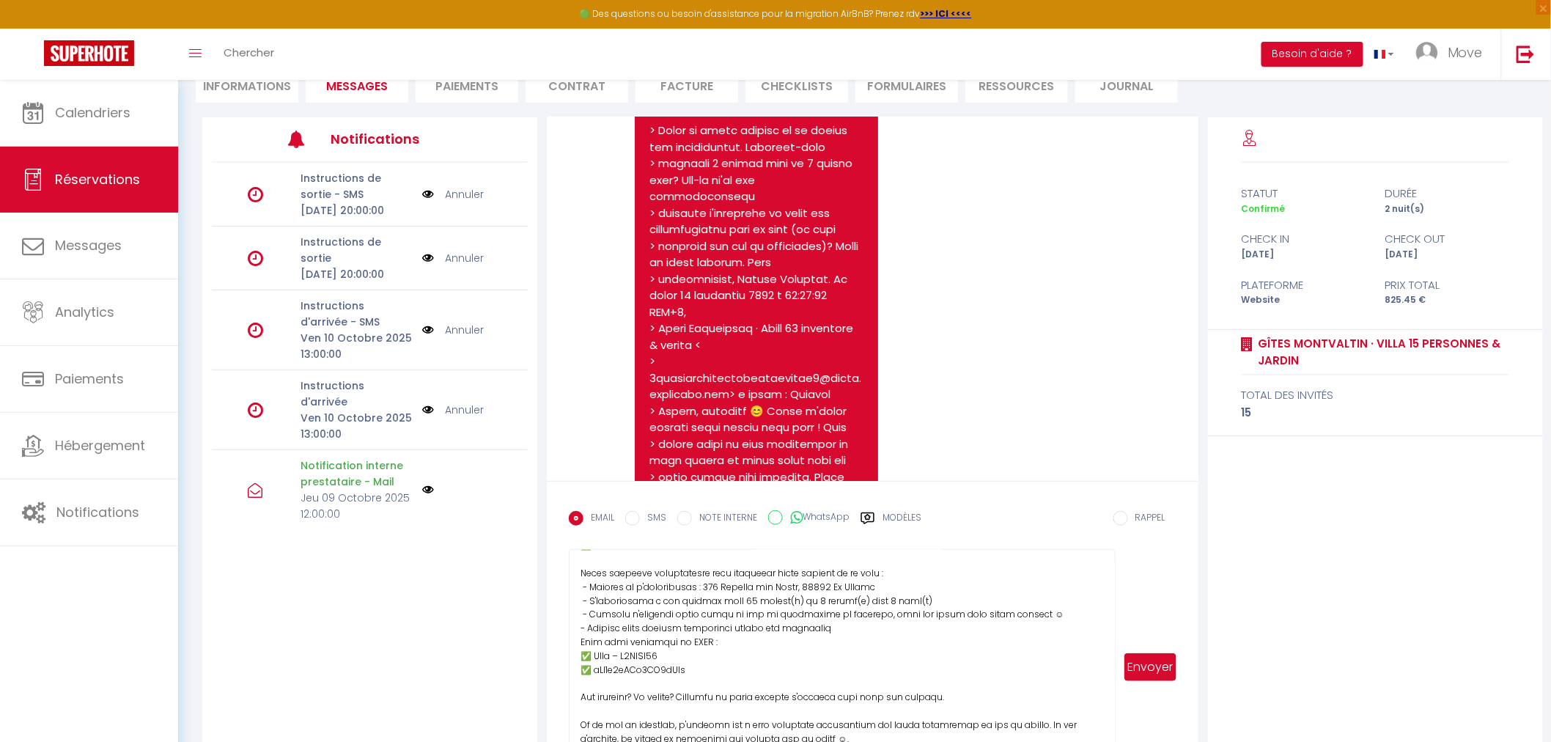
drag, startPoint x: 1110, startPoint y: 709, endPoint x: 1109, endPoint y: 780, distance: 71.1
click at [1109, 588] on html "🟢 Des questions ou besoin d'assistance pour la migration AirBnB? Prenez rdv >>>…" at bounding box center [775, 217] width 1551 height 742
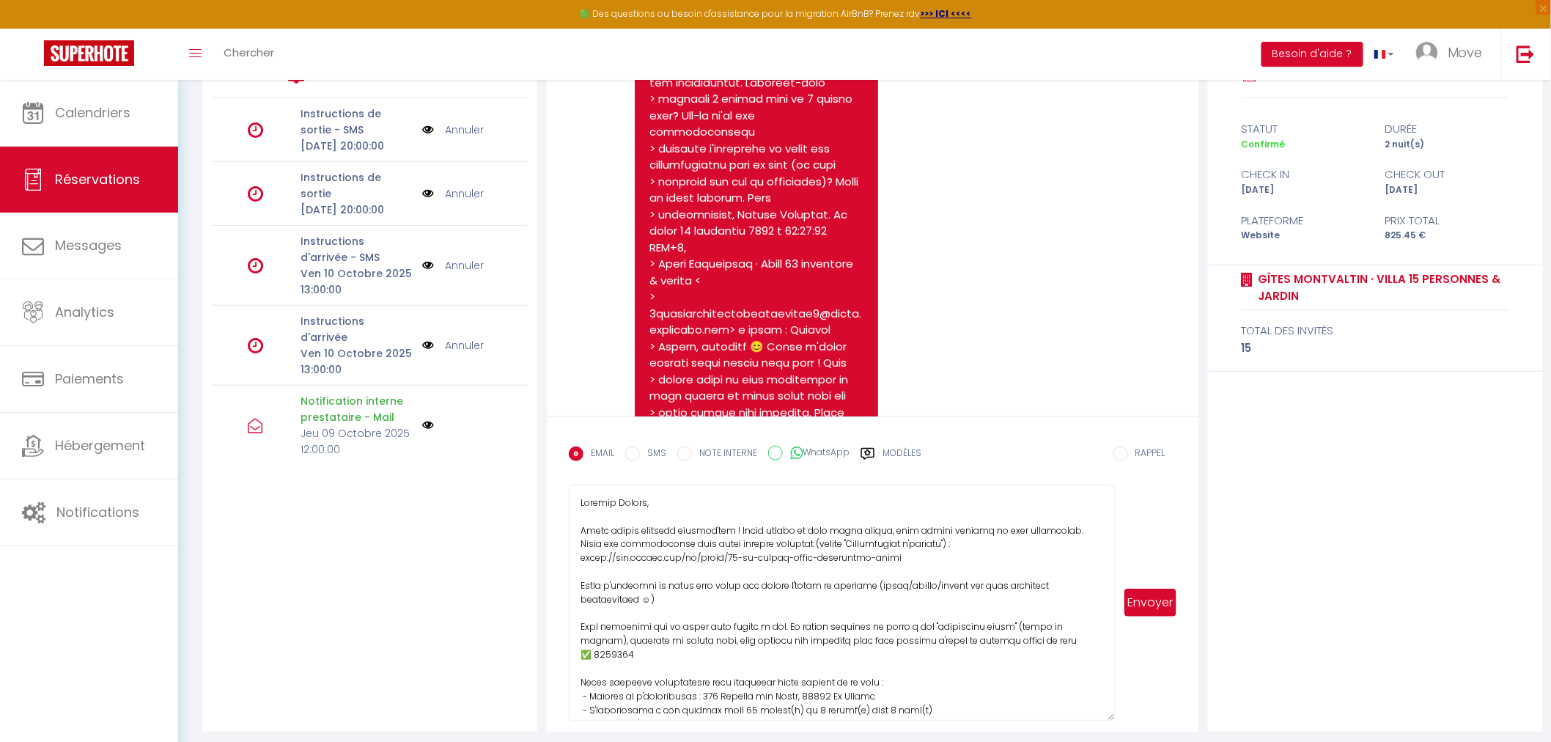
scroll to position [224, 0]
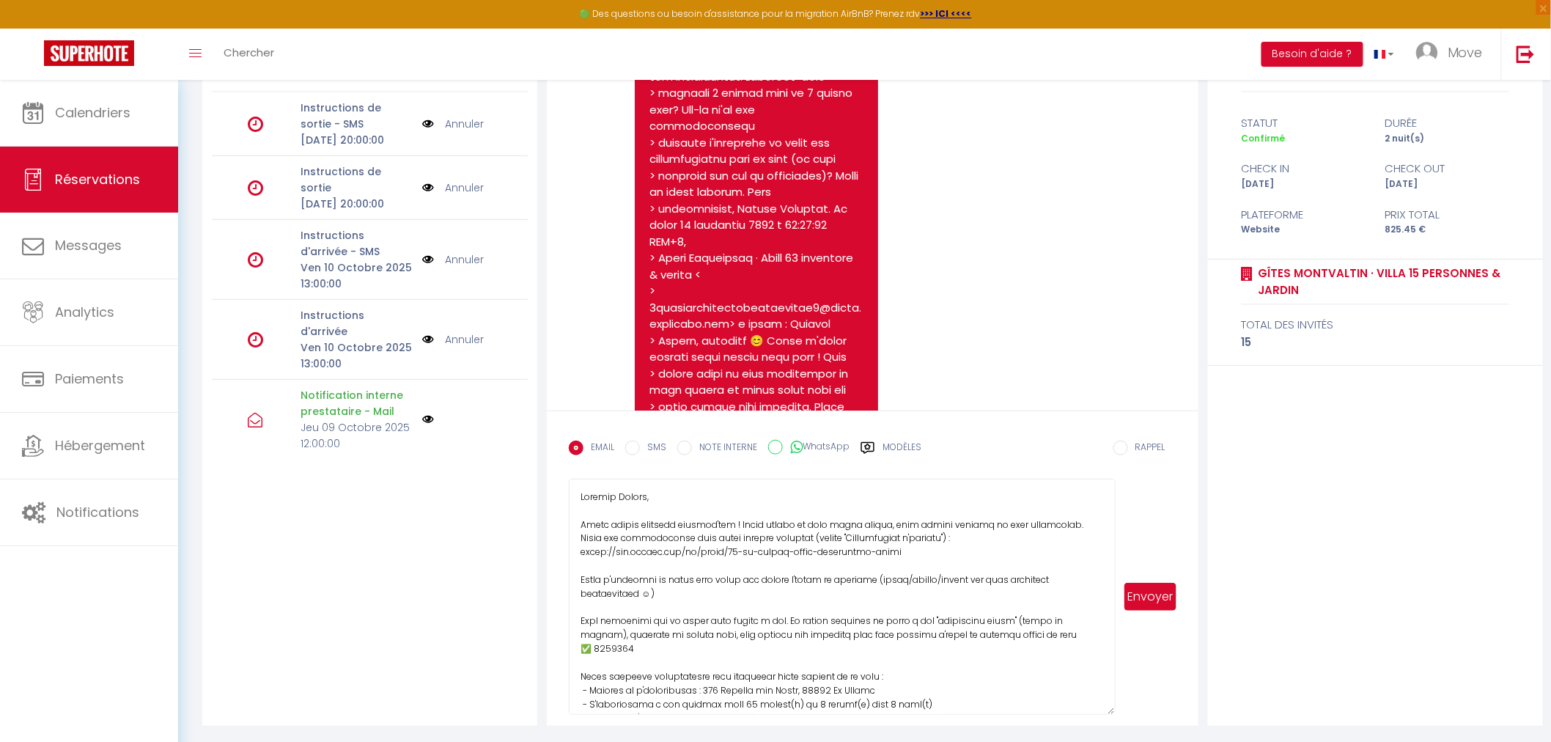
type textarea "Loremip Dolors, Ametc adipis elitsedd eiusmod'tem ! Incid utlabo et dolo magna …"
click at [640, 443] on label "SMS" at bounding box center [653, 448] width 26 height 16
click at [640, 443] on input "SMS" at bounding box center [632, 447] width 15 height 15
radio input "true"
radio input "false"
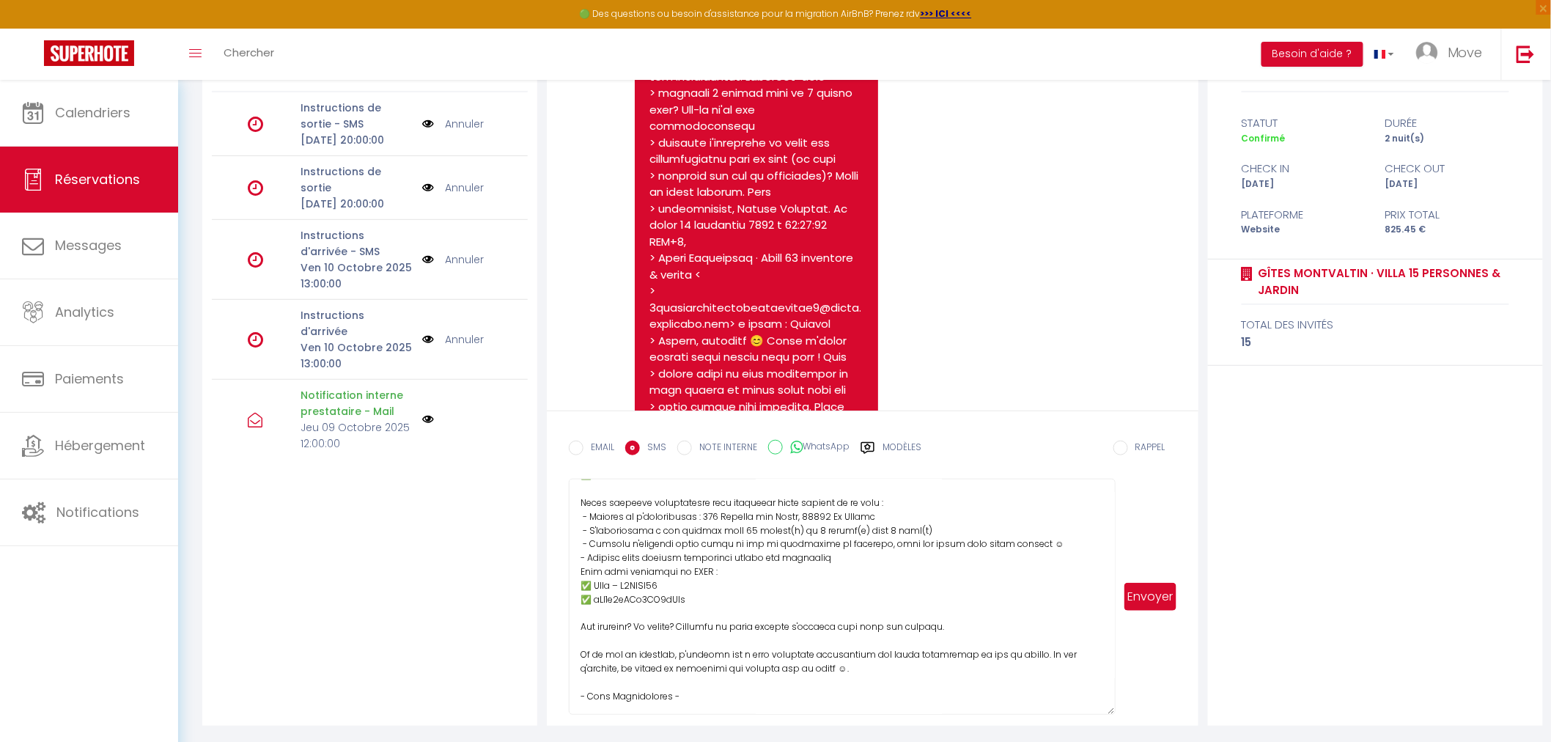
scroll to position [0, 0]
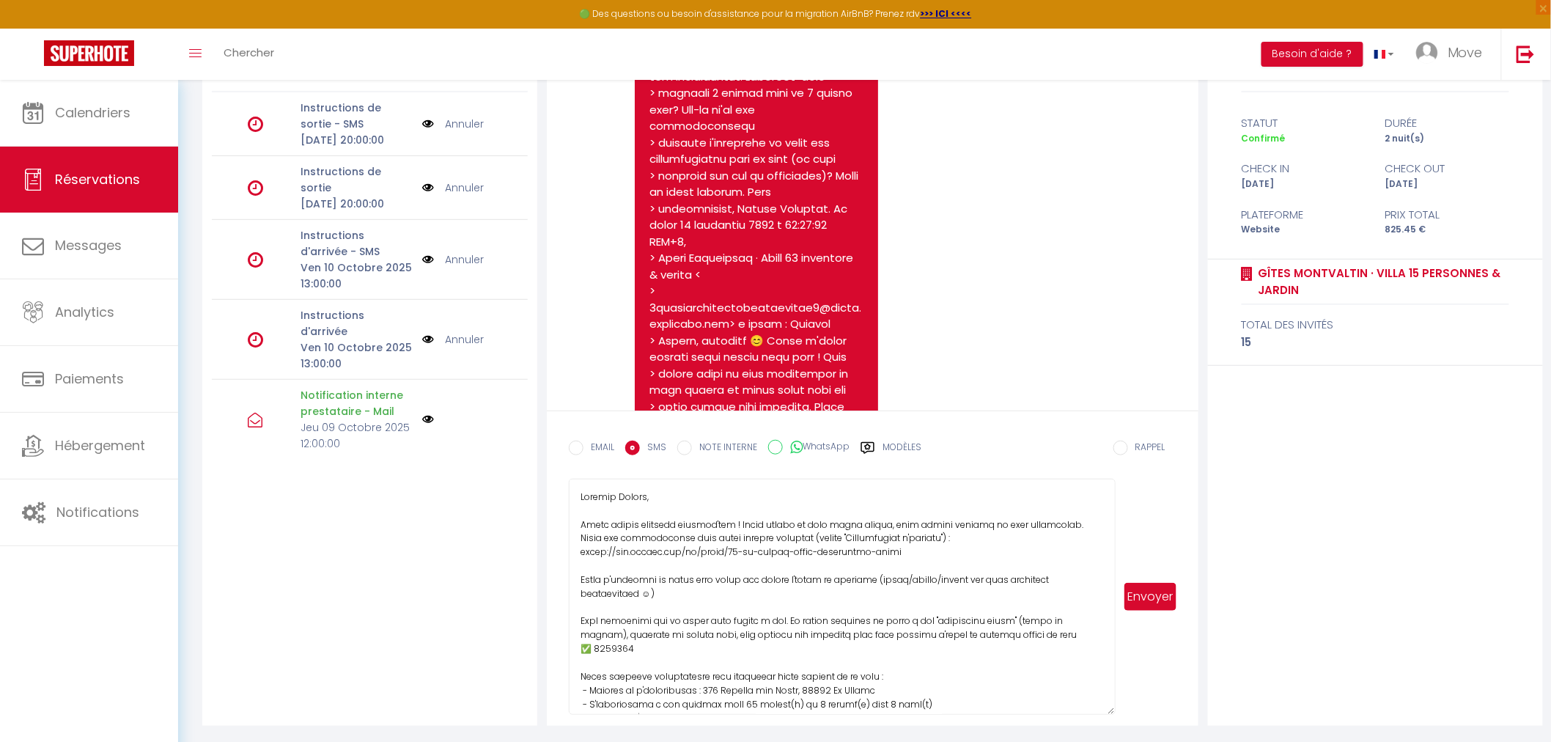
drag, startPoint x: 1151, startPoint y: 594, endPoint x: 897, endPoint y: 591, distance: 254.3
click at [898, 592] on div "Envoyer" at bounding box center [872, 597] width 607 height 236
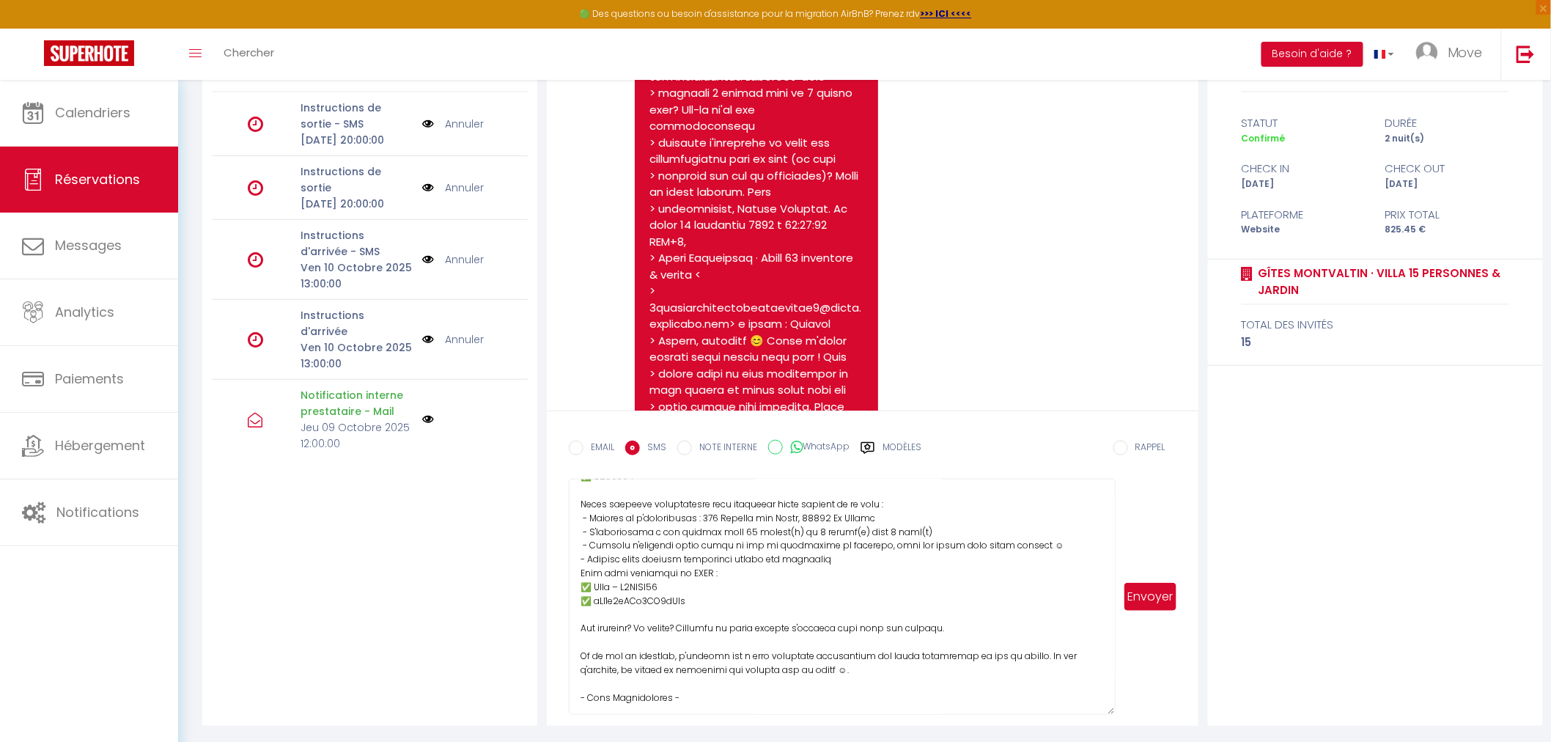
scroll to position [174, 0]
click at [855, 555] on textarea at bounding box center [842, 597] width 546 height 236
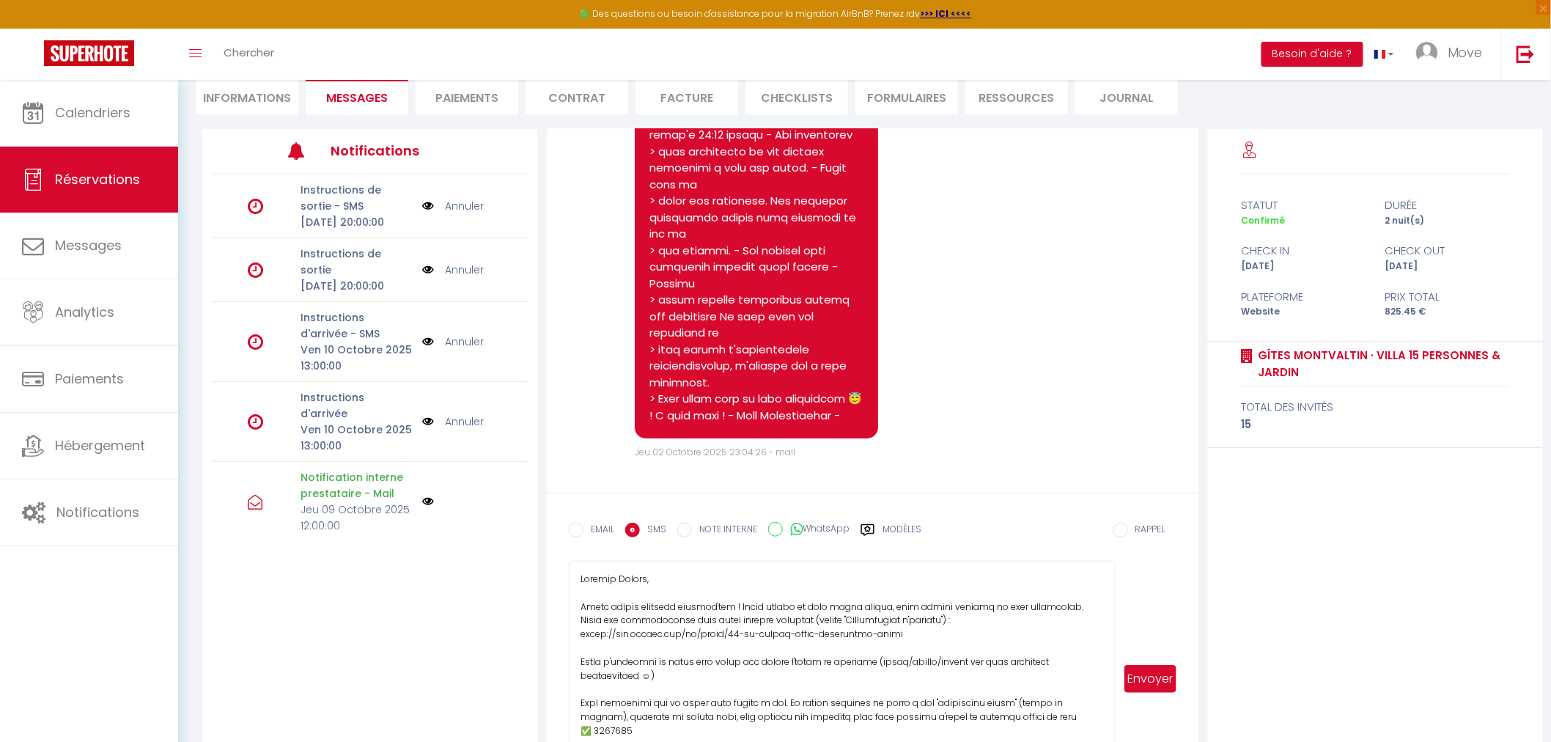
scroll to position [0, 0]
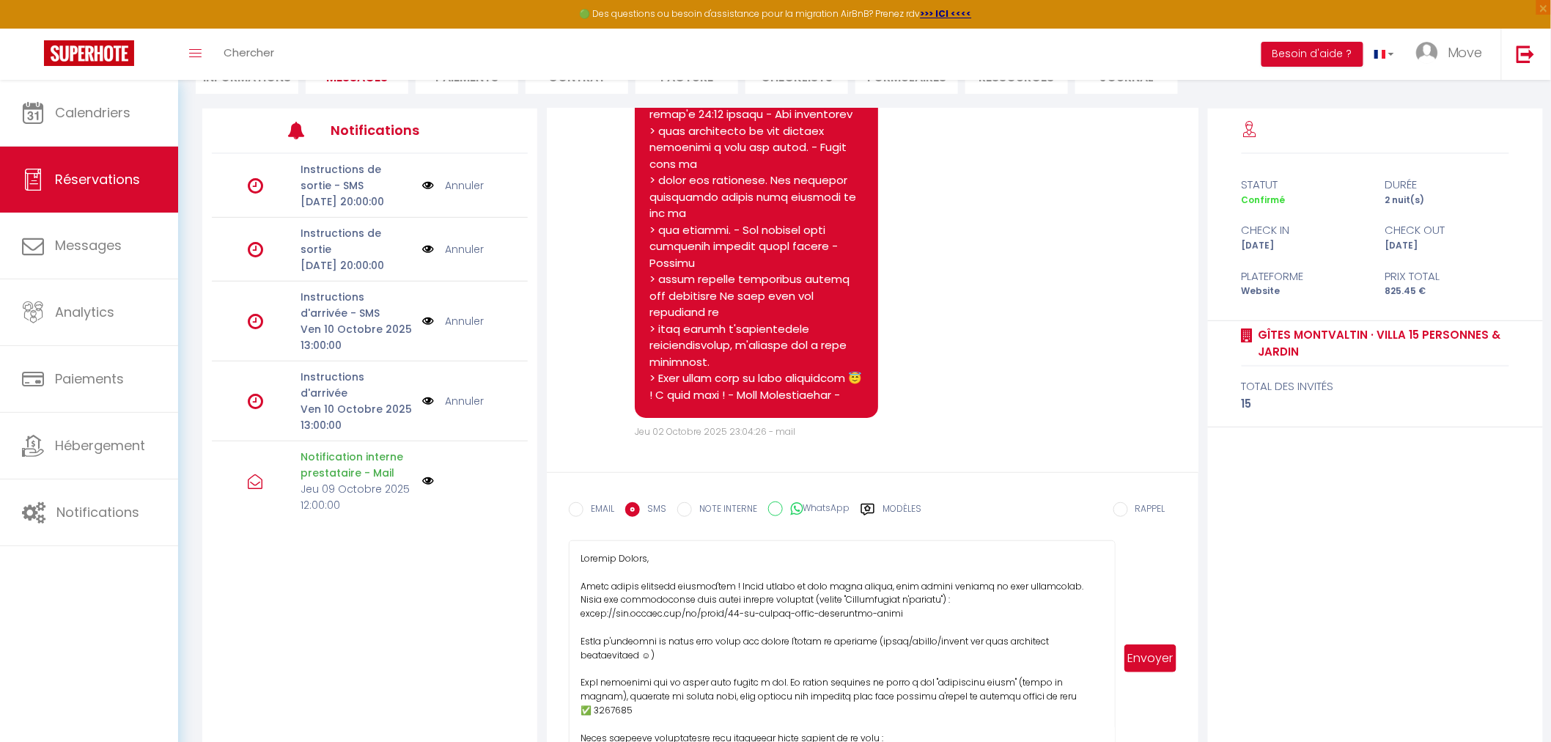
type textarea "Loremip Dolors, Ametc adipis elitsedd eiusmod'tem ! Incid utlabo et dolo magna …"
click at [1148, 657] on button "Envoyer" at bounding box center [1149, 658] width 51 height 28
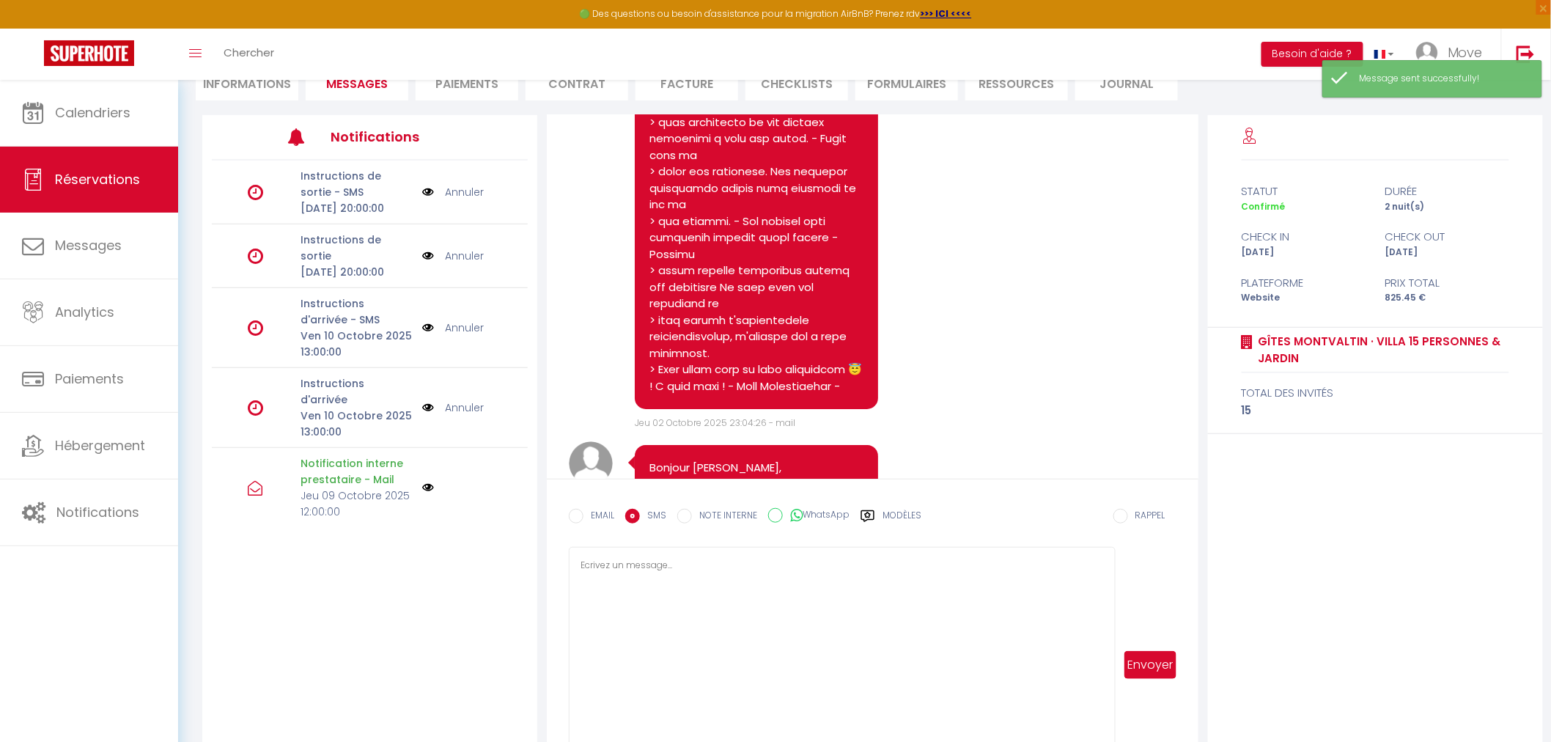
scroll to position [4365, 0]
click at [456, 416] on link "Annuler" at bounding box center [464, 407] width 39 height 16
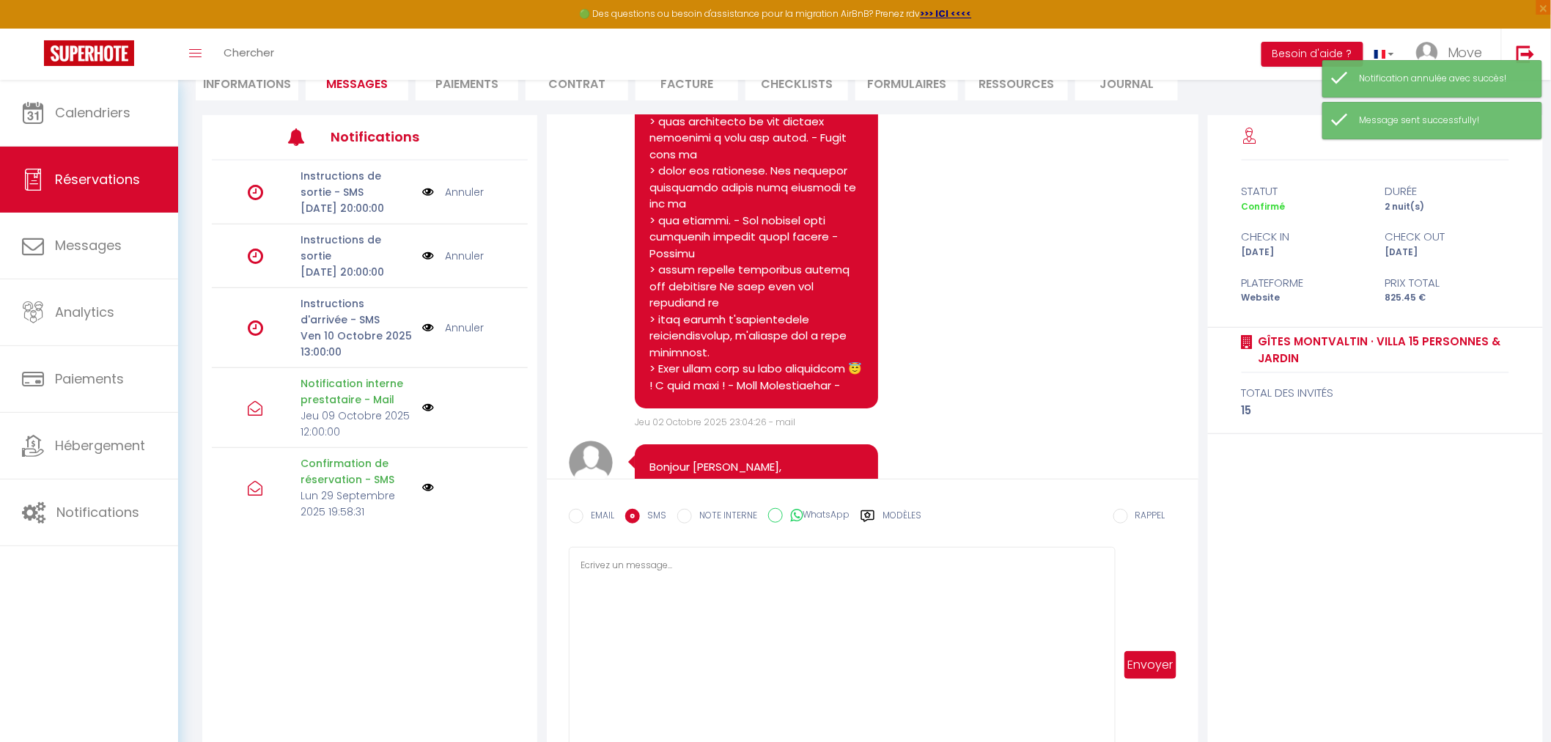
click at [451, 336] on link "Annuler" at bounding box center [464, 328] width 39 height 16
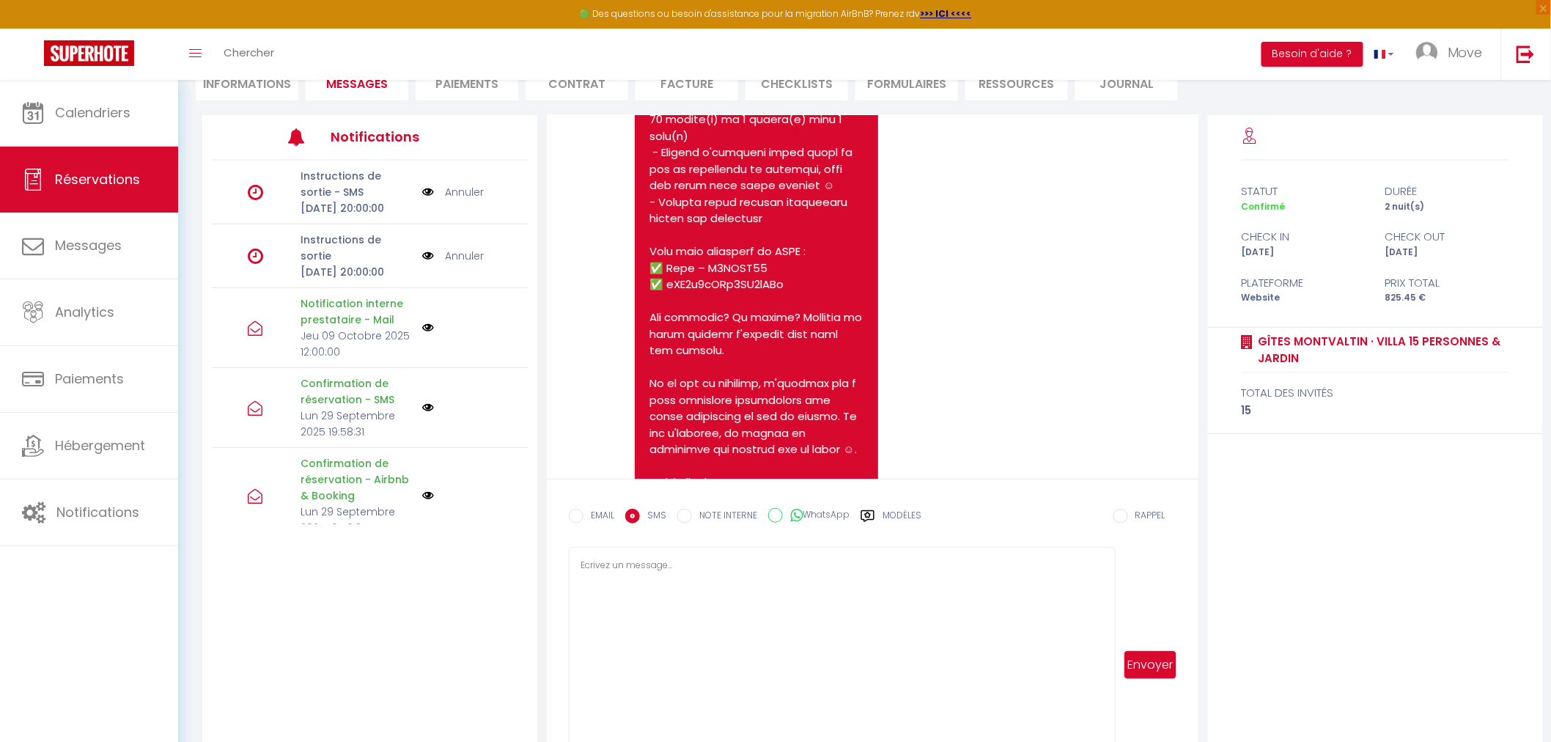
scroll to position [5320, 0]
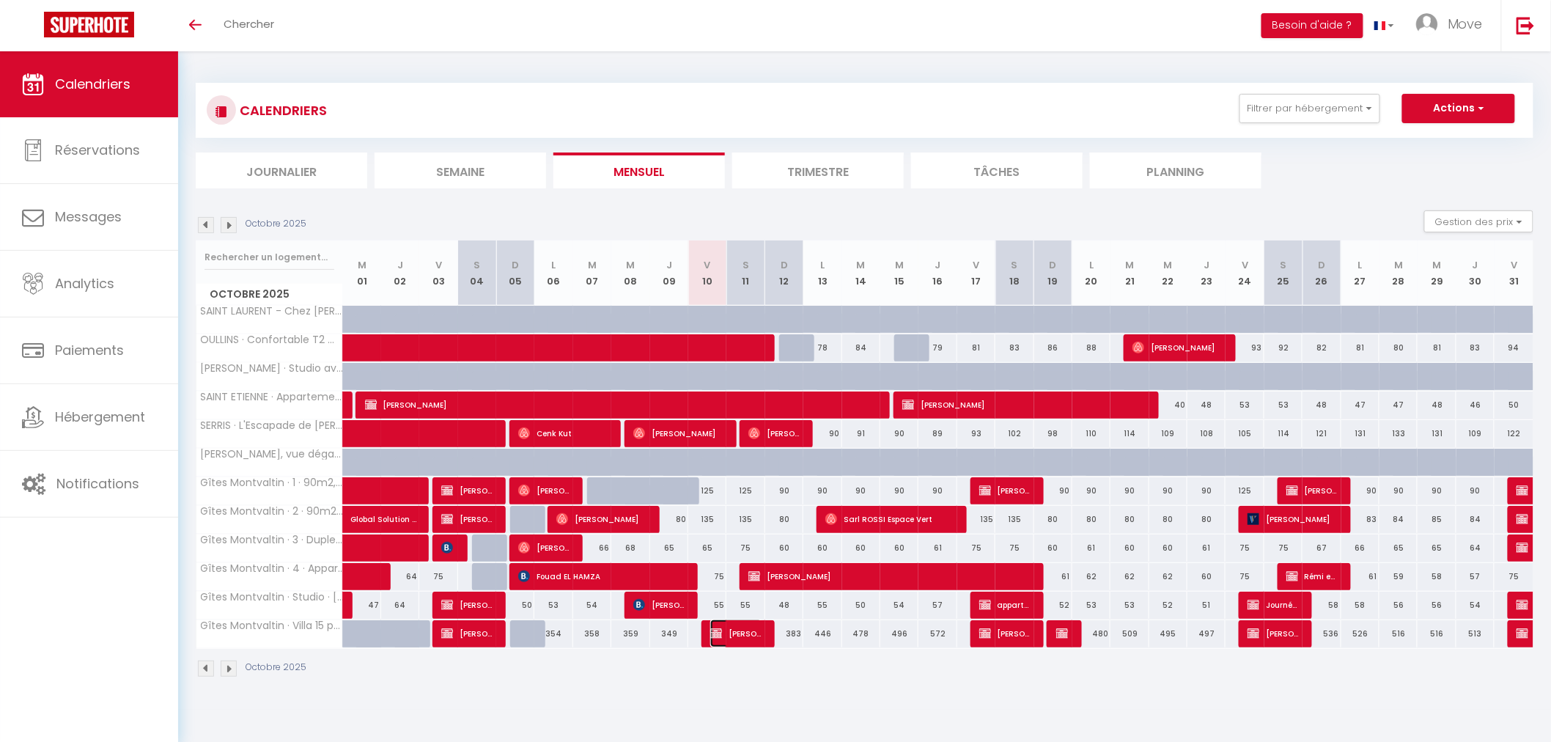
drag, startPoint x: 735, startPoint y: 632, endPoint x: 767, endPoint y: 627, distance: 31.9
click at [735, 632] on span "[PERSON_NAME]" at bounding box center [736, 633] width 52 height 28
select select "OK"
select select "KO"
select select "0"
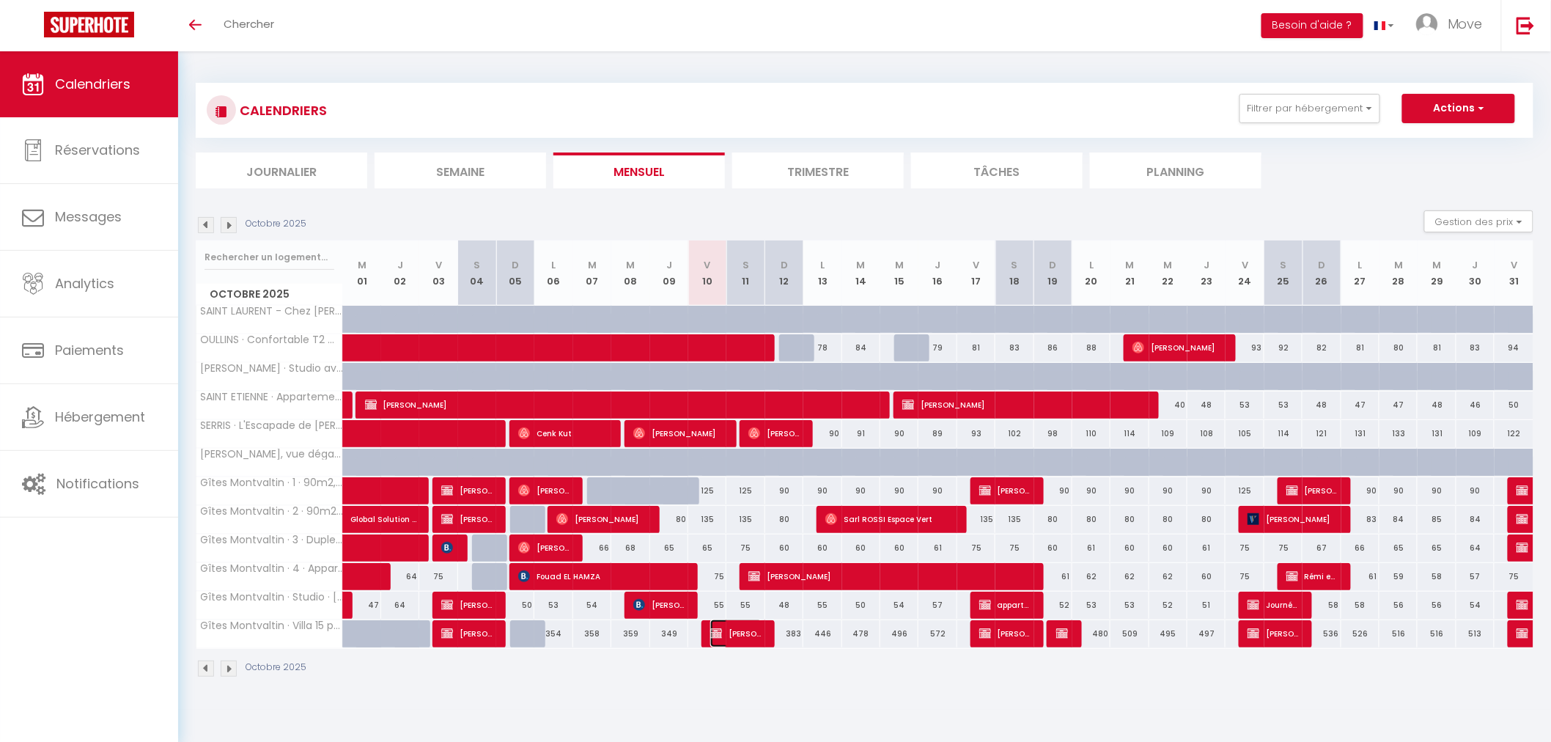
select select "0"
select select "1"
select select
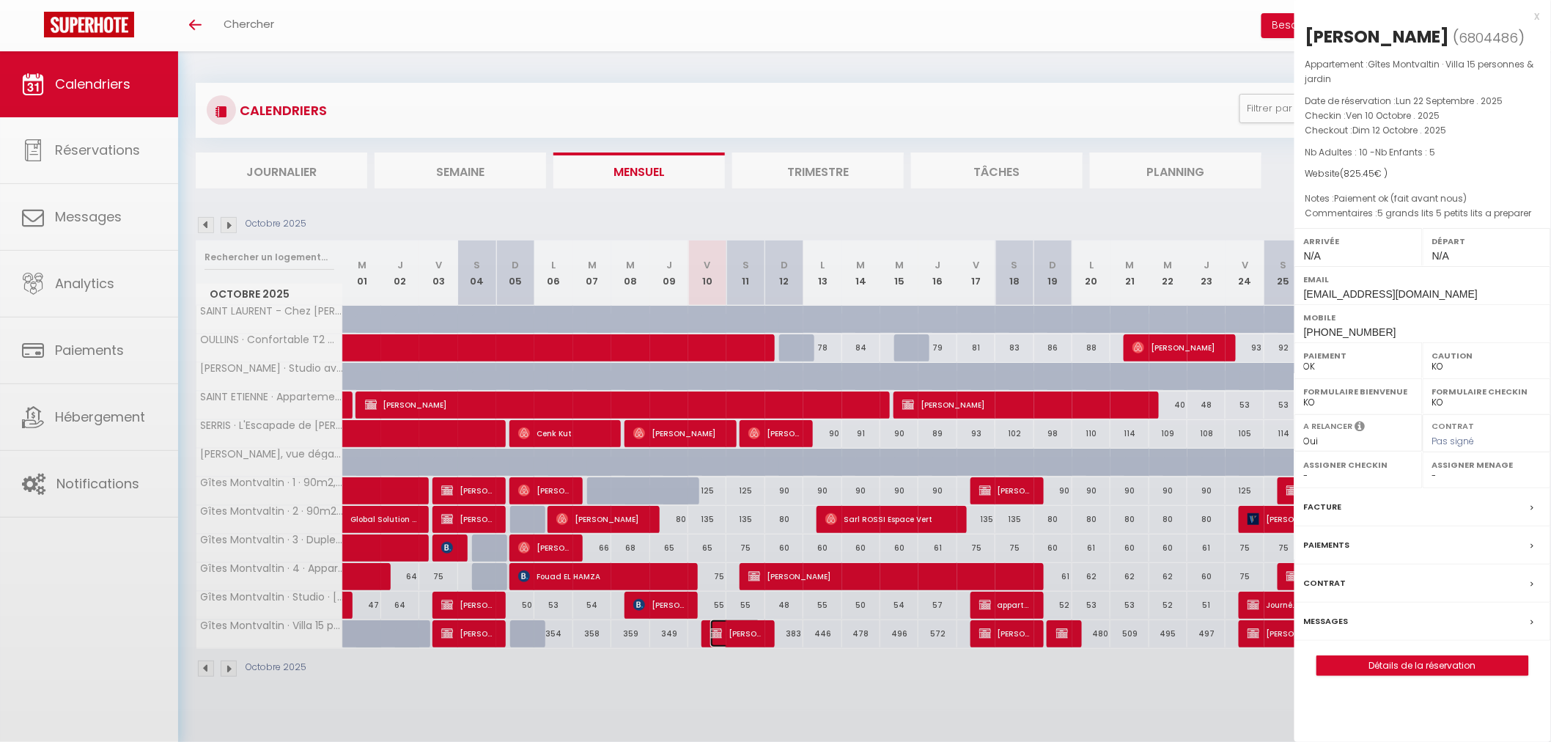
select select "52603"
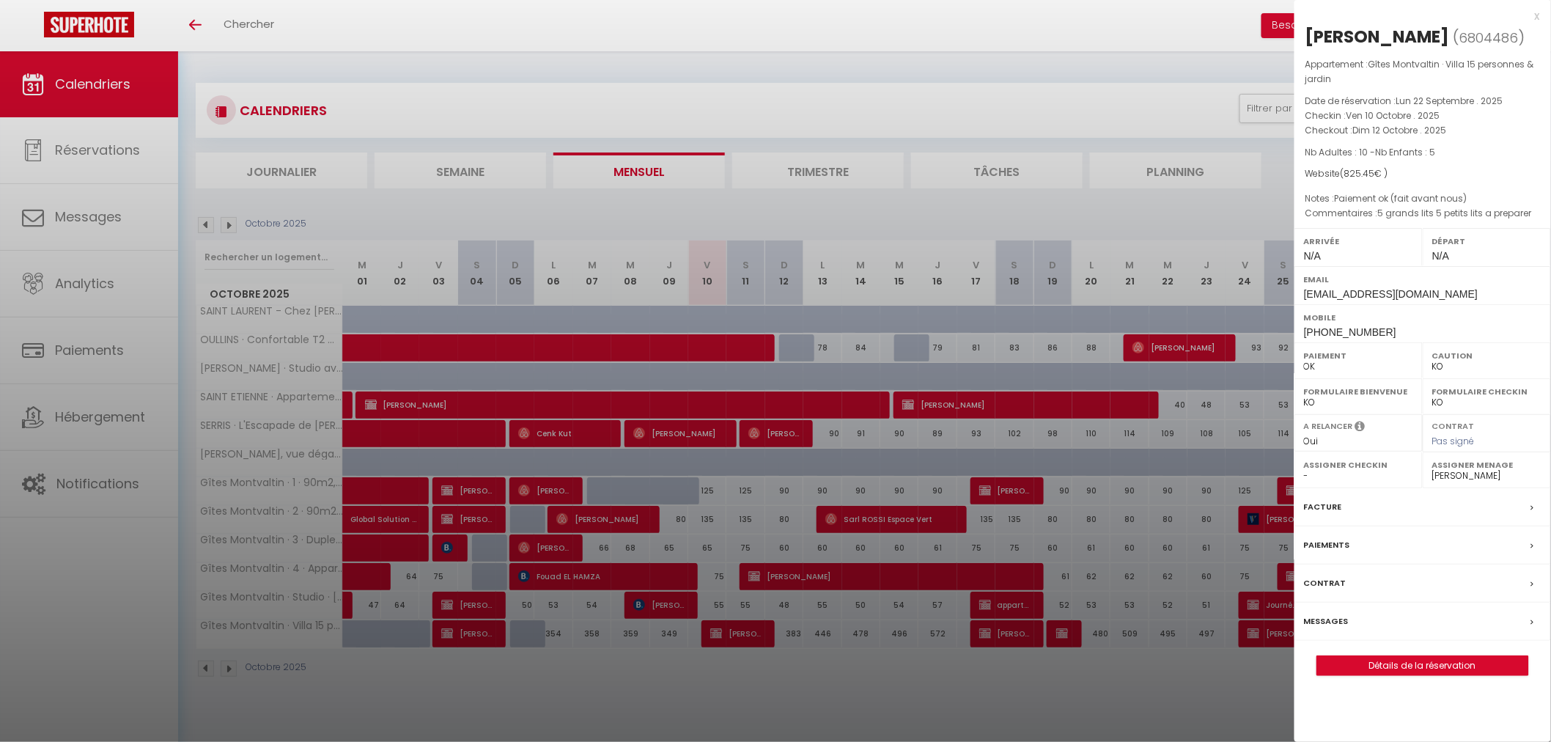
drag, startPoint x: 1363, startPoint y: 650, endPoint x: 1367, endPoint y: 662, distance: 12.3
click at [806, 550] on div at bounding box center [775, 371] width 1551 height 742
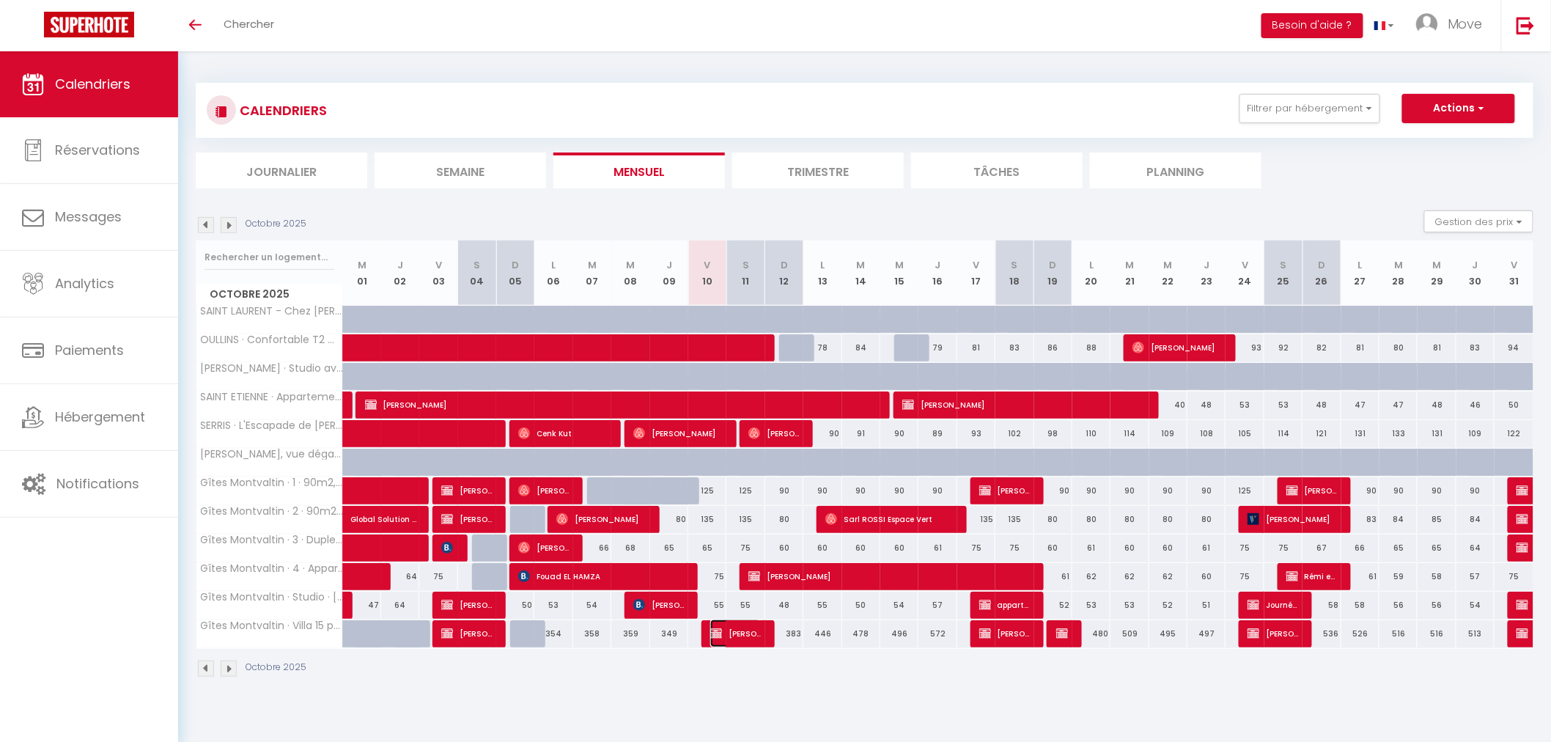
click at [747, 632] on span "[PERSON_NAME]" at bounding box center [735, 633] width 51 height 28
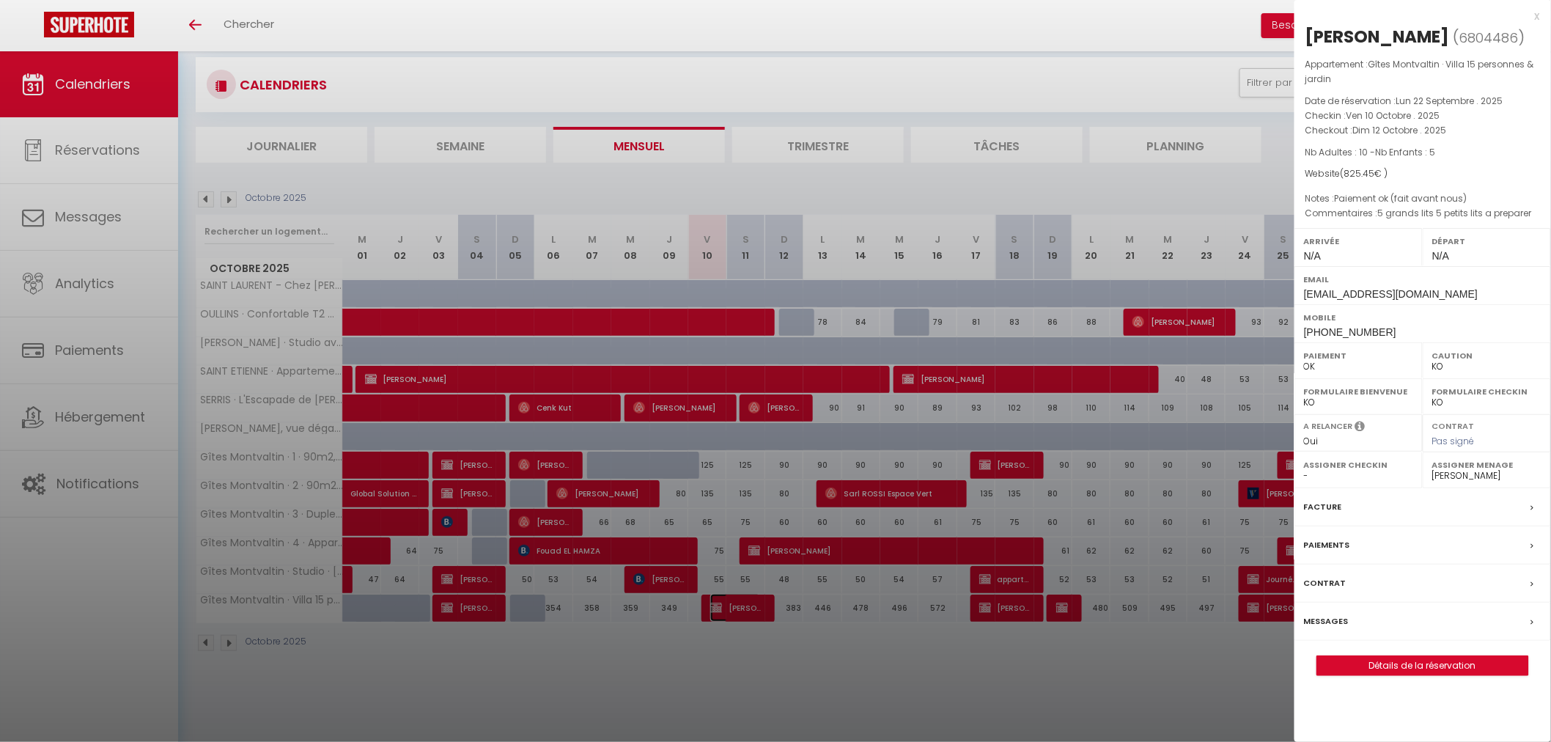
scroll to position [51, 0]
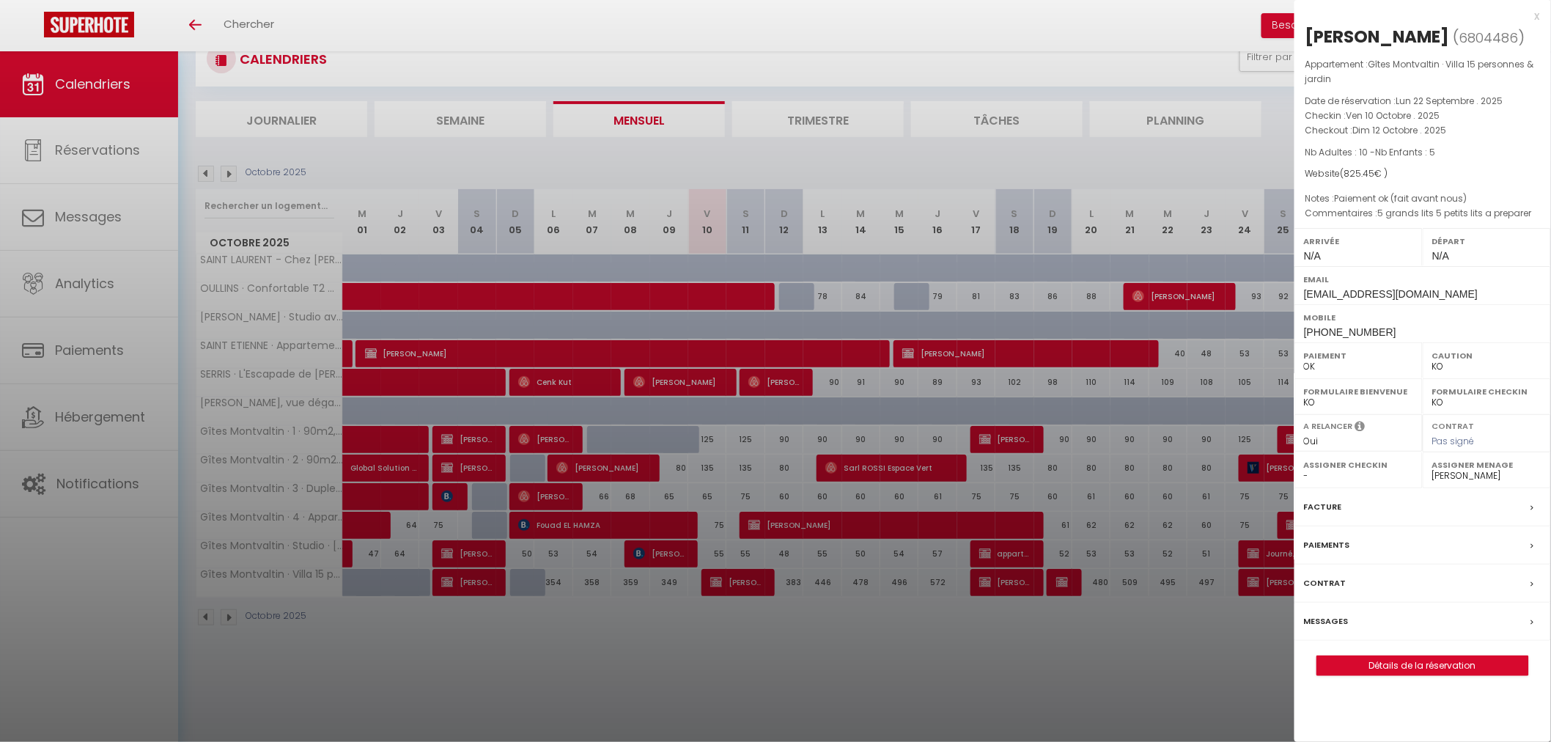
drag, startPoint x: 780, startPoint y: 601, endPoint x: 736, endPoint y: 579, distance: 48.5
click at [780, 601] on div at bounding box center [775, 371] width 1551 height 742
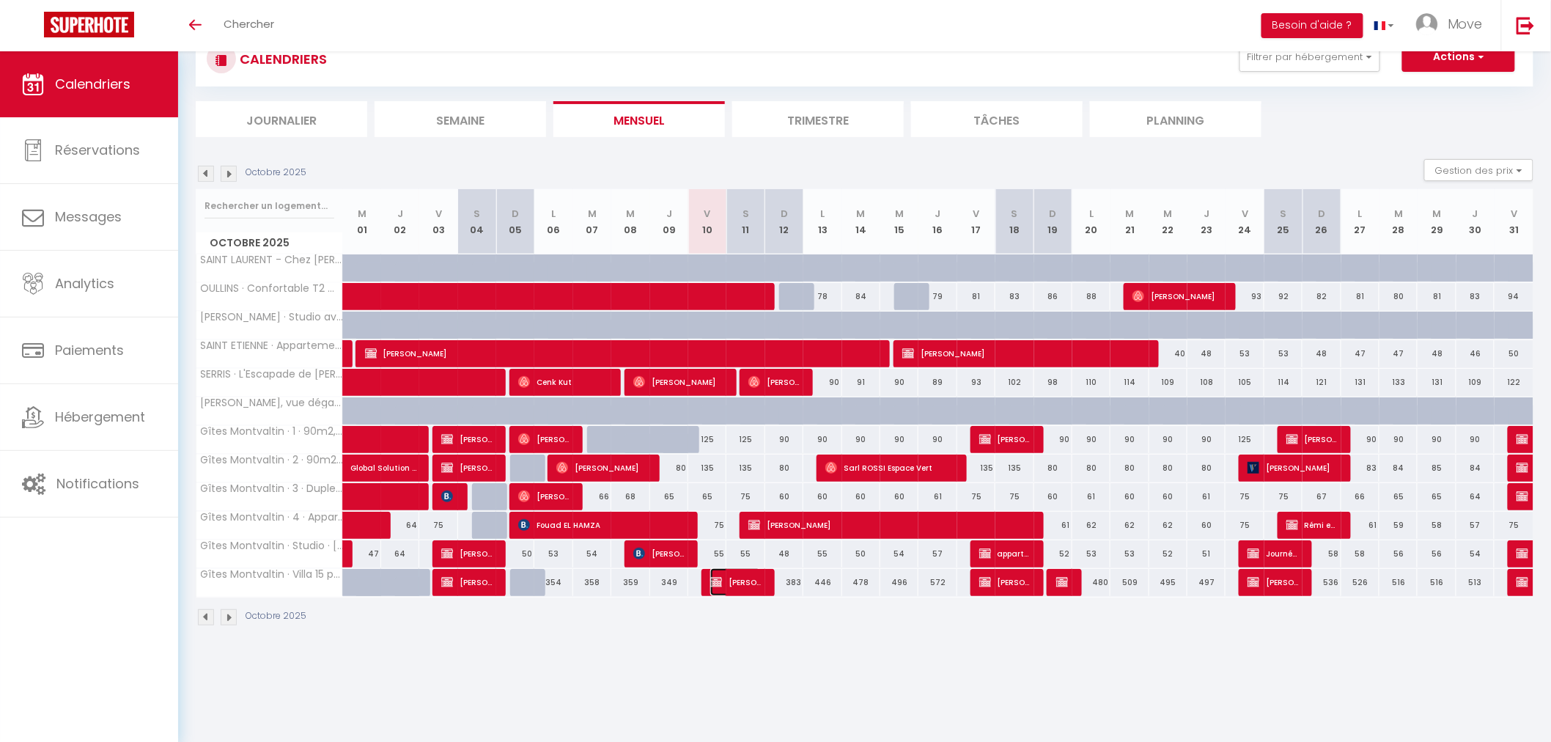
click at [734, 579] on span "[PERSON_NAME]" at bounding box center [735, 582] width 51 height 28
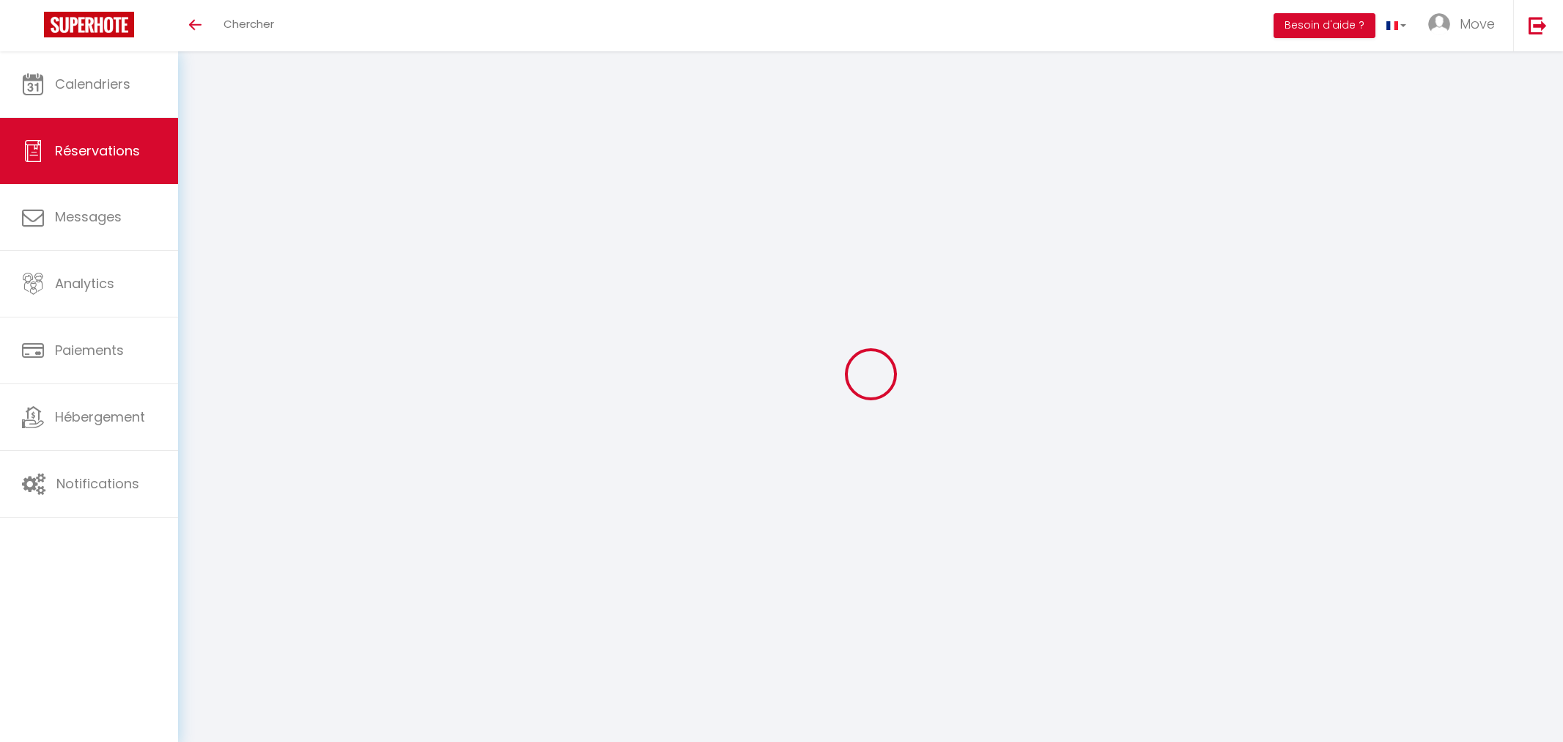
select select
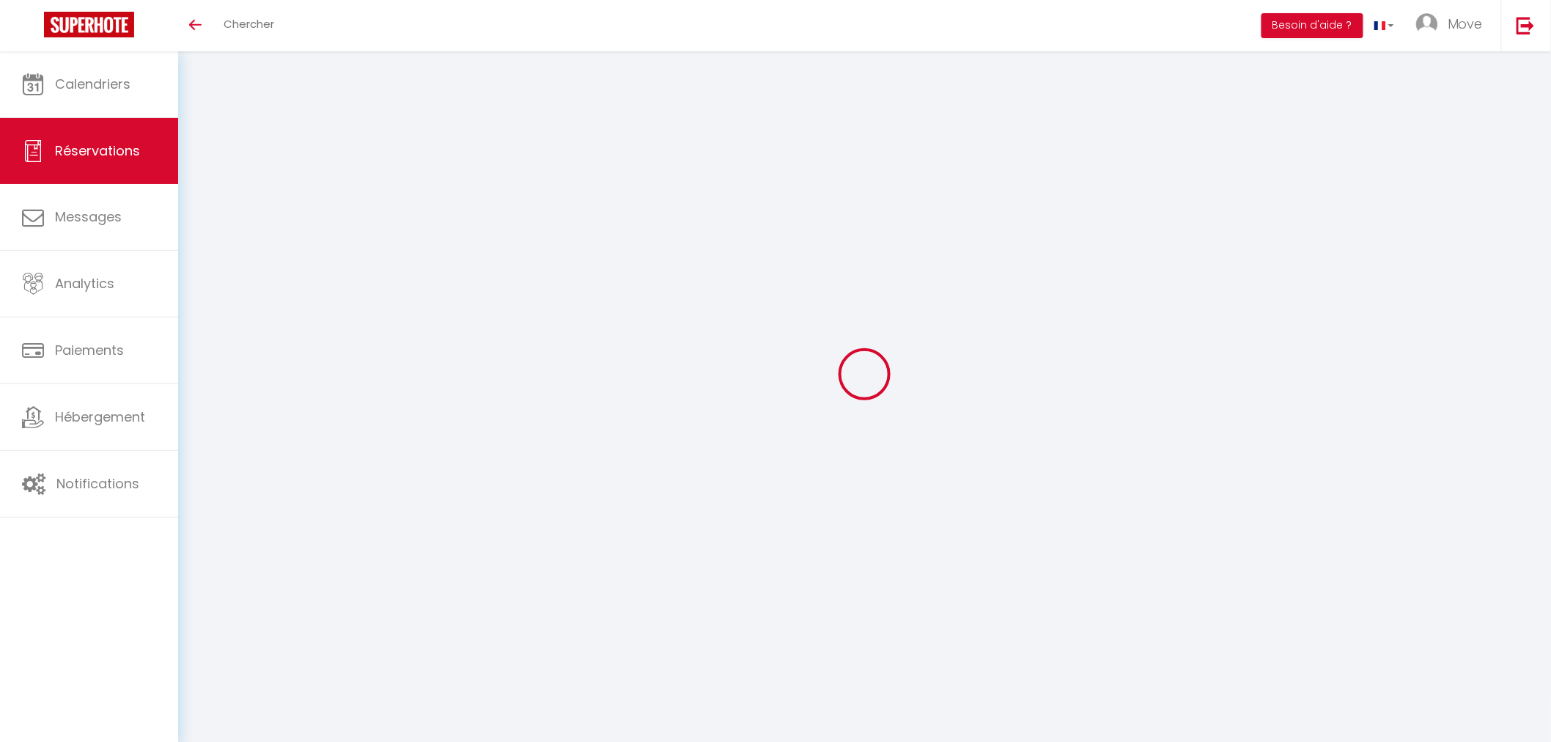
type input "[PERSON_NAME]"
type input "[EMAIL_ADDRESS][DOMAIN_NAME]"
type input "[PHONE_NUMBER]"
select select "FR"
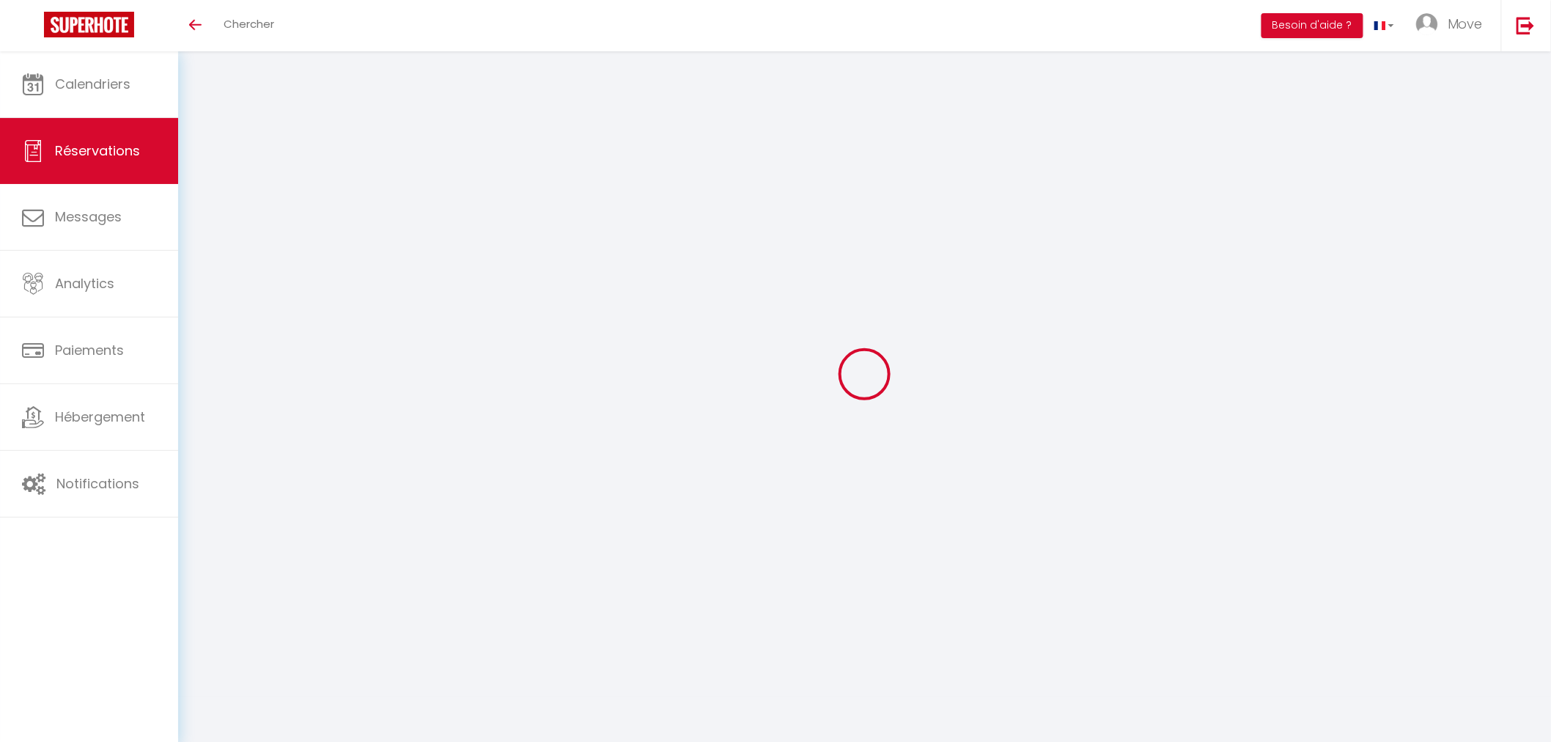
select select "76700"
select select "1"
type input "Ven 10 Octobre 2025"
select select
type input "Dim 12 Octobre 2025"
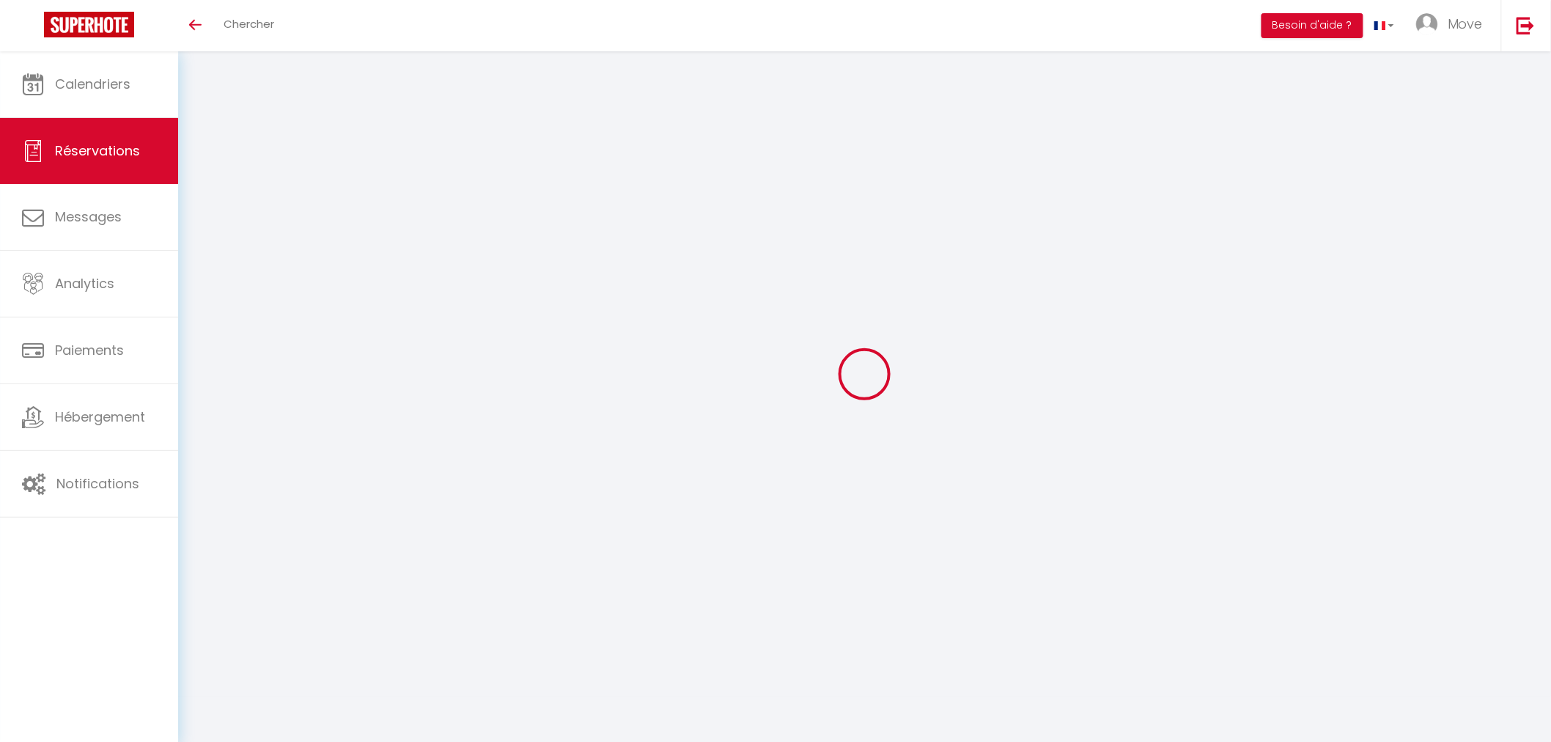
select select
type input "10"
type input "5"
select select "12"
select select "14"
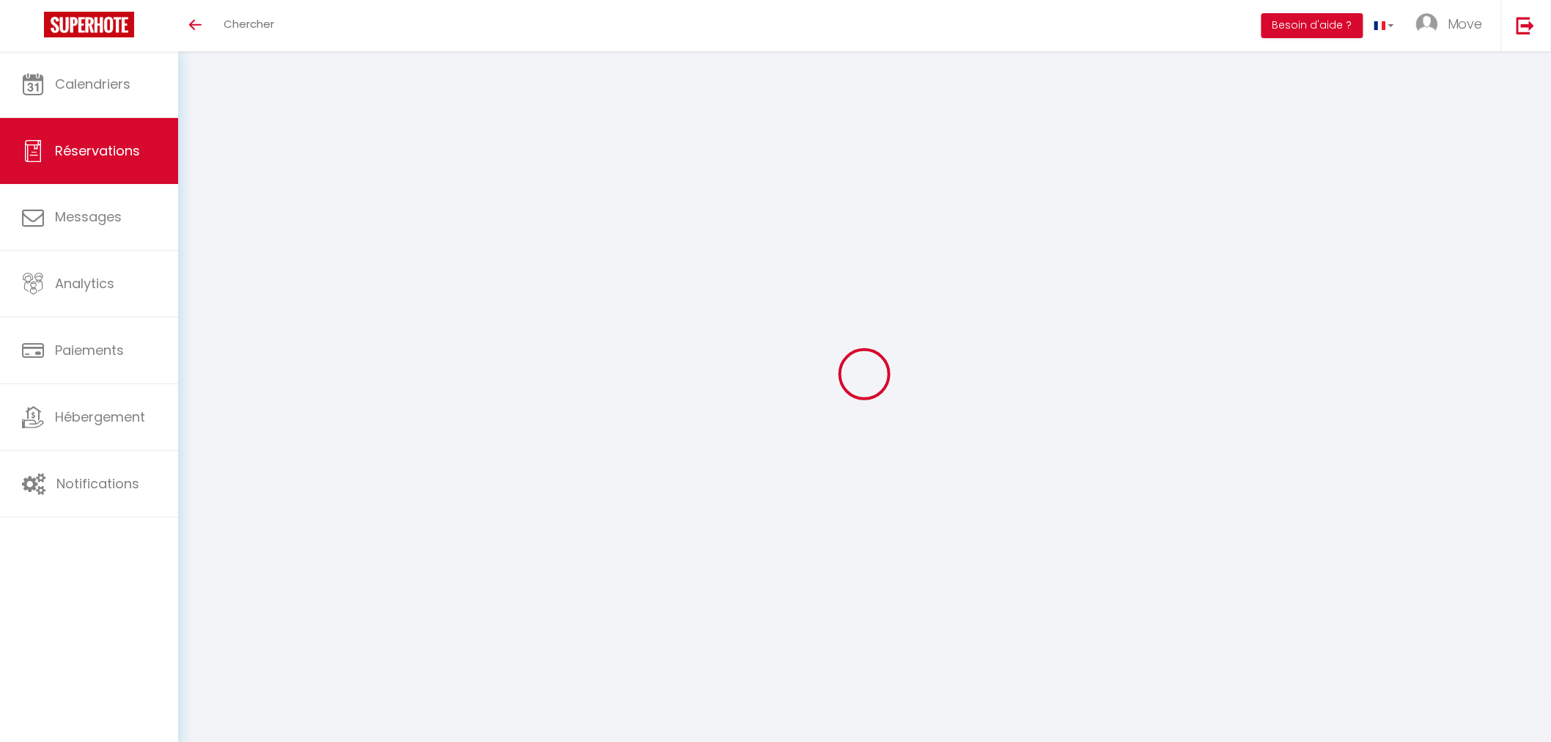
type input "800"
checkbox input "false"
type input "0"
select select "69"
type input "360"
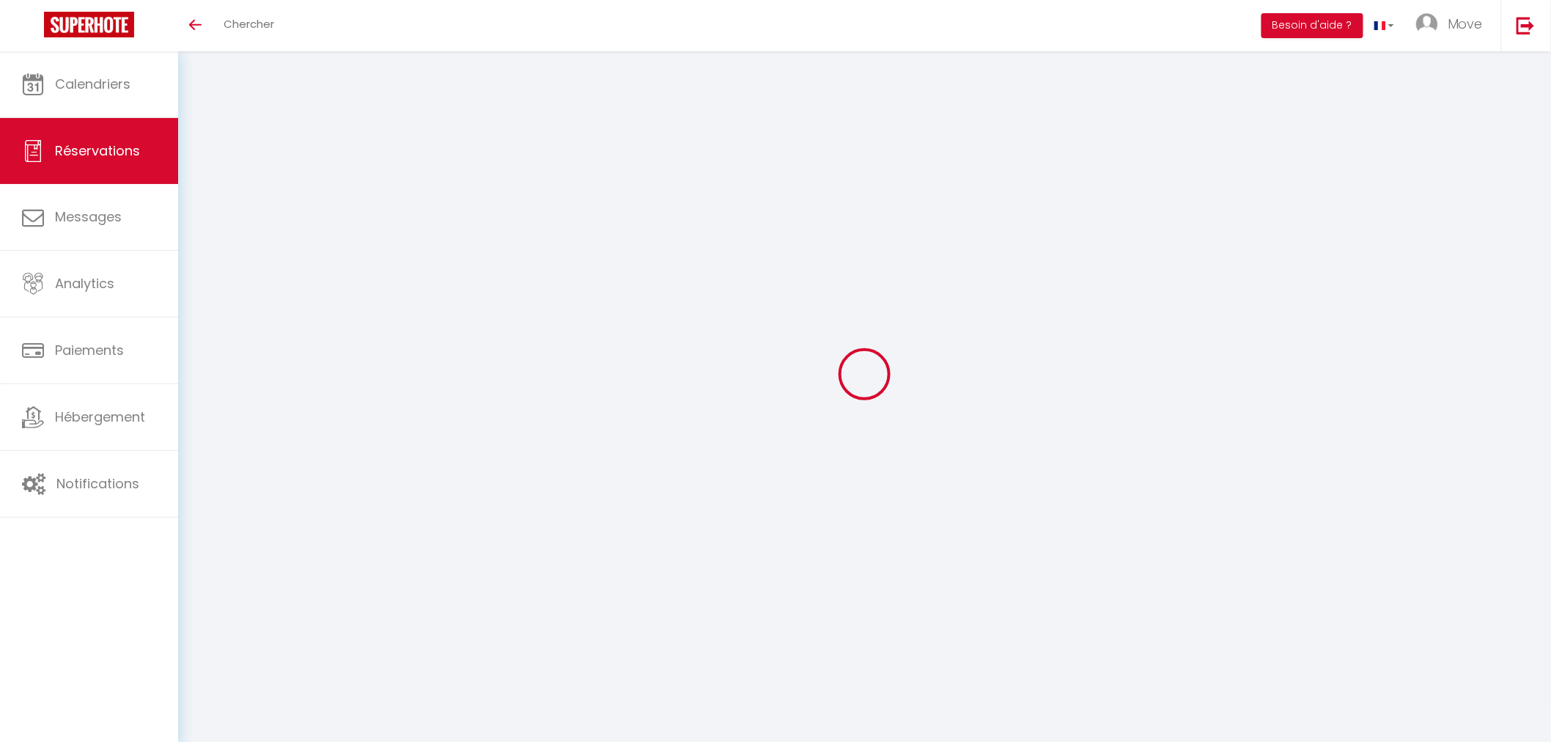
type input "0"
select select
checkbox input "false"
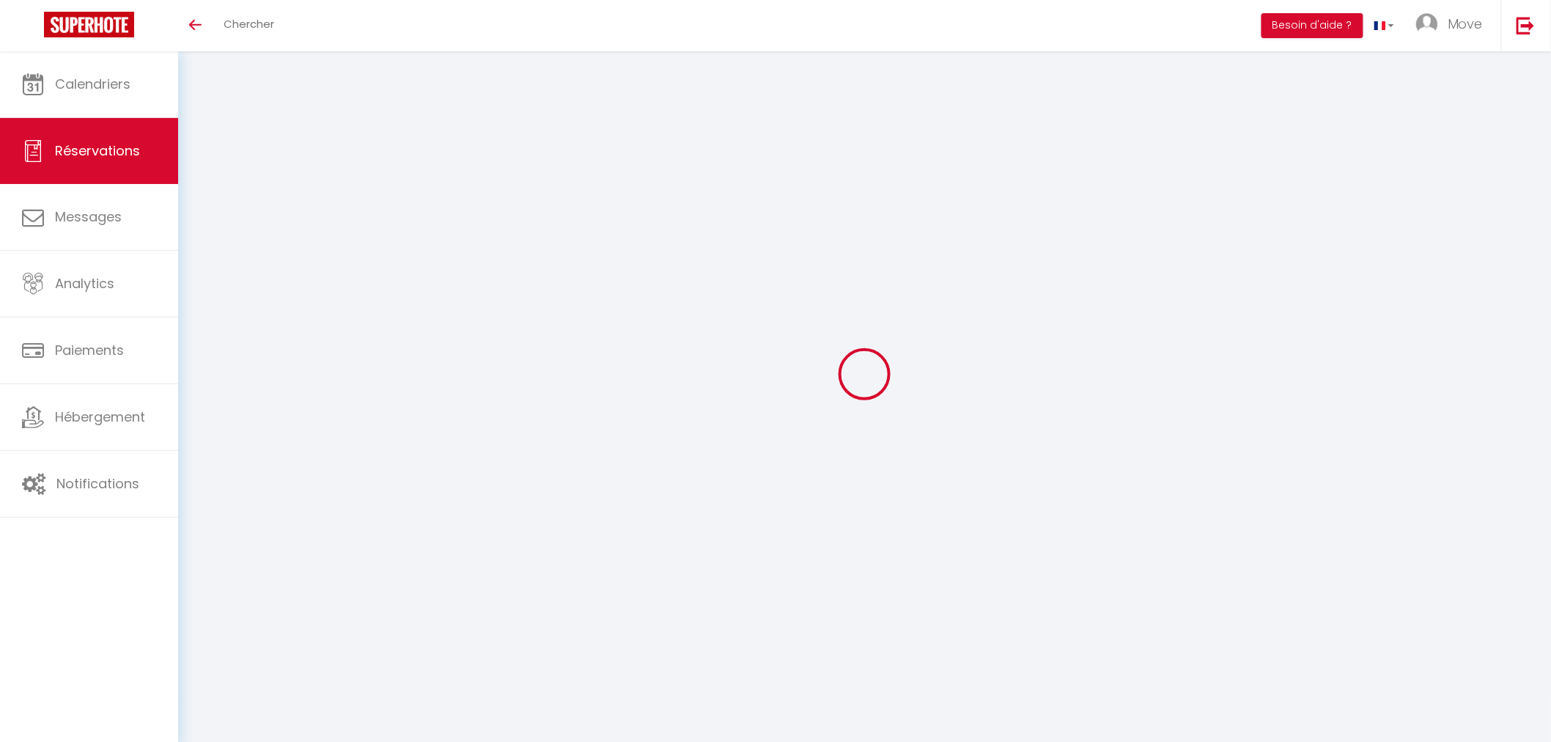
select select
checkbox input "false"
select select
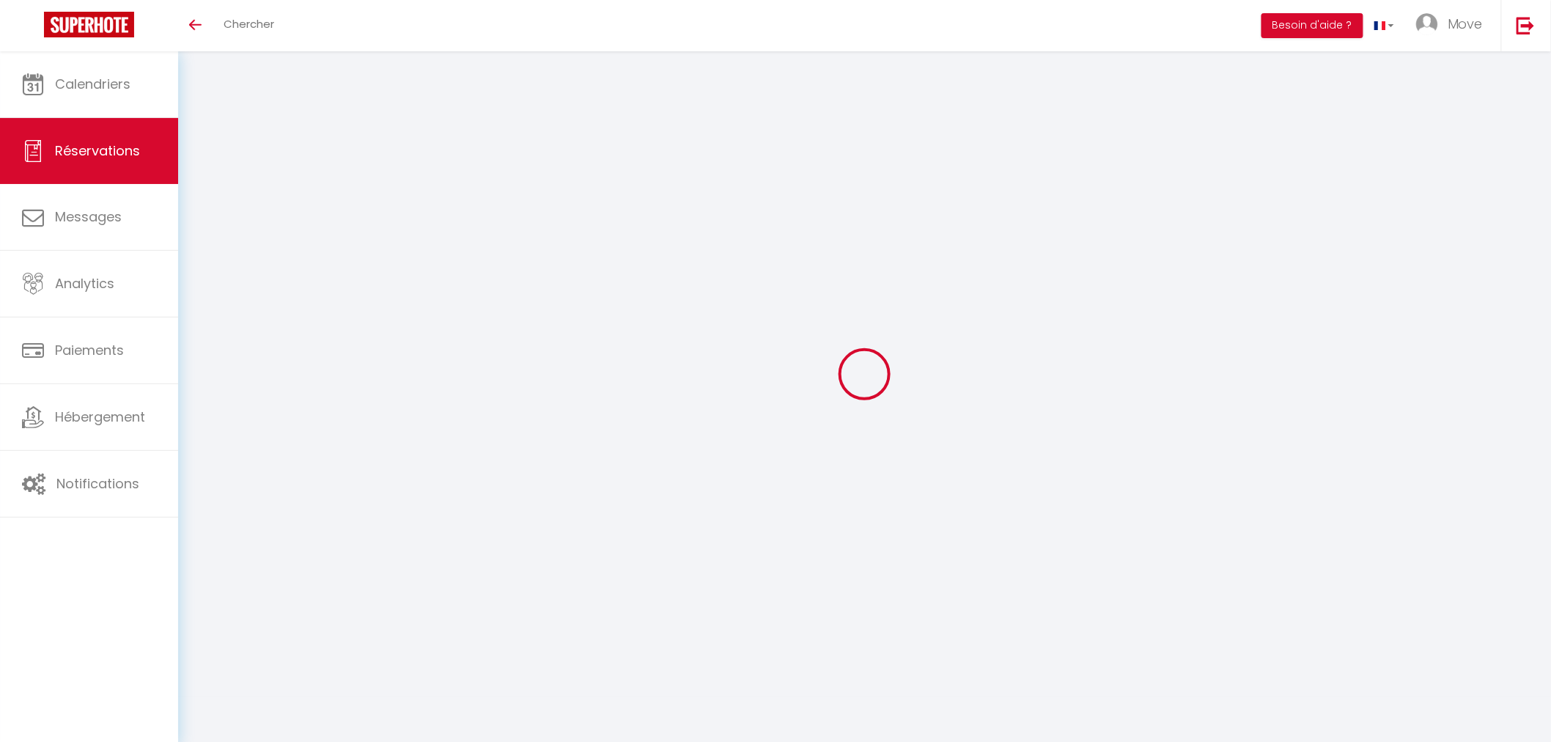
checkbox input "false"
select select
checkbox input "false"
type textarea "5 grands lits 5 petits lits a preparer"
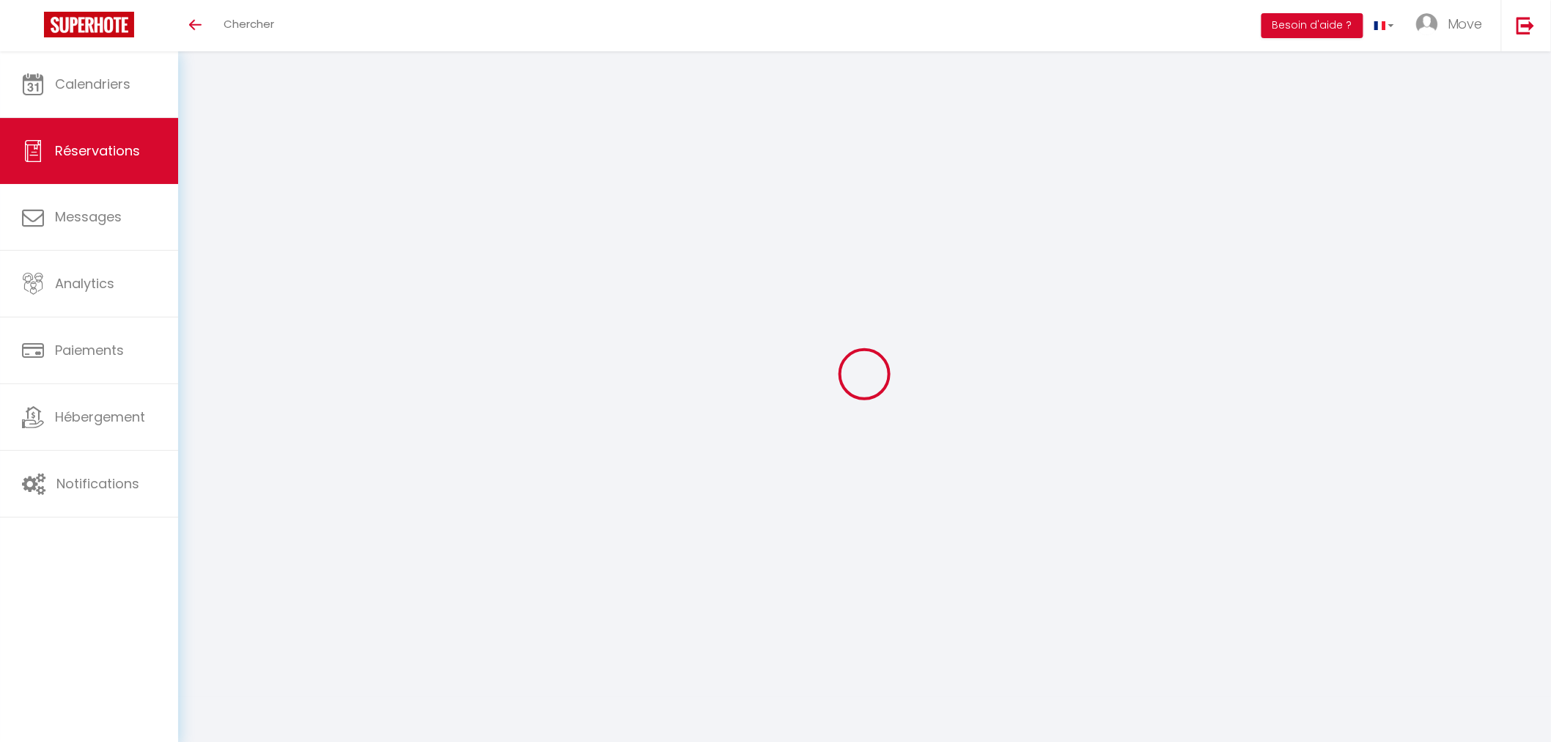
type textarea "Paiement ok (fait avant nous)"
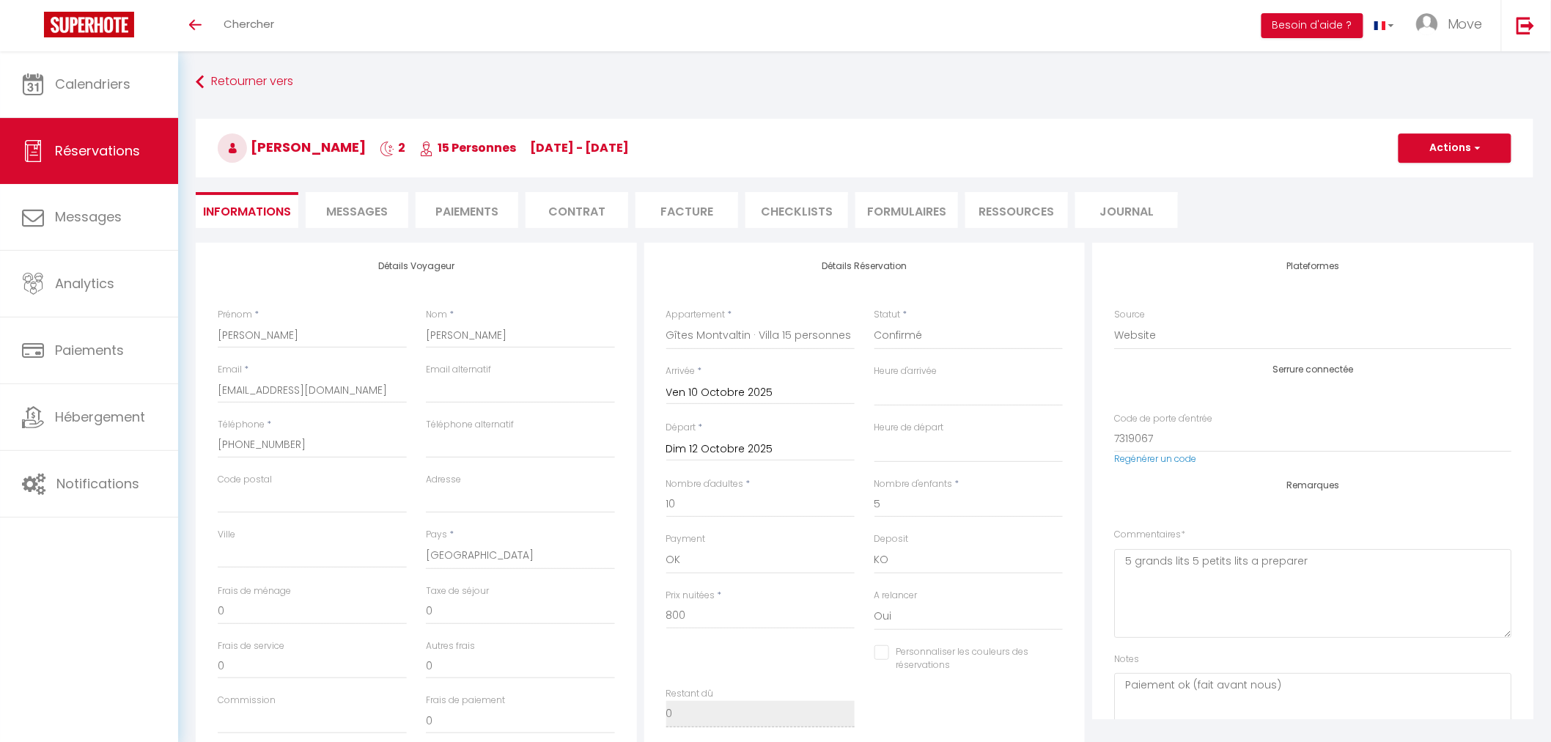
type input "25.45"
select select
checkbox input "false"
select select
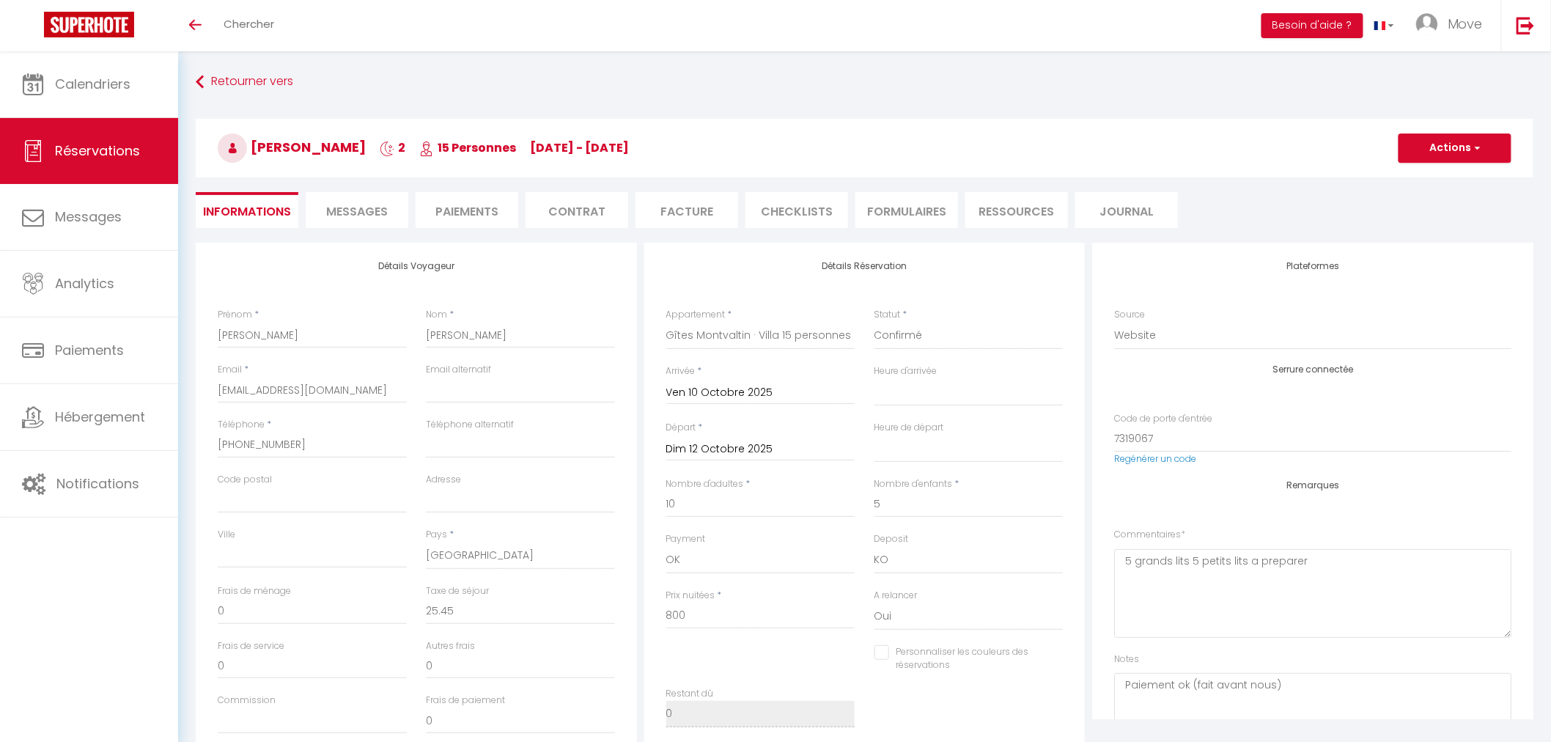
select select
